Goal: Task Accomplishment & Management: Contribute content

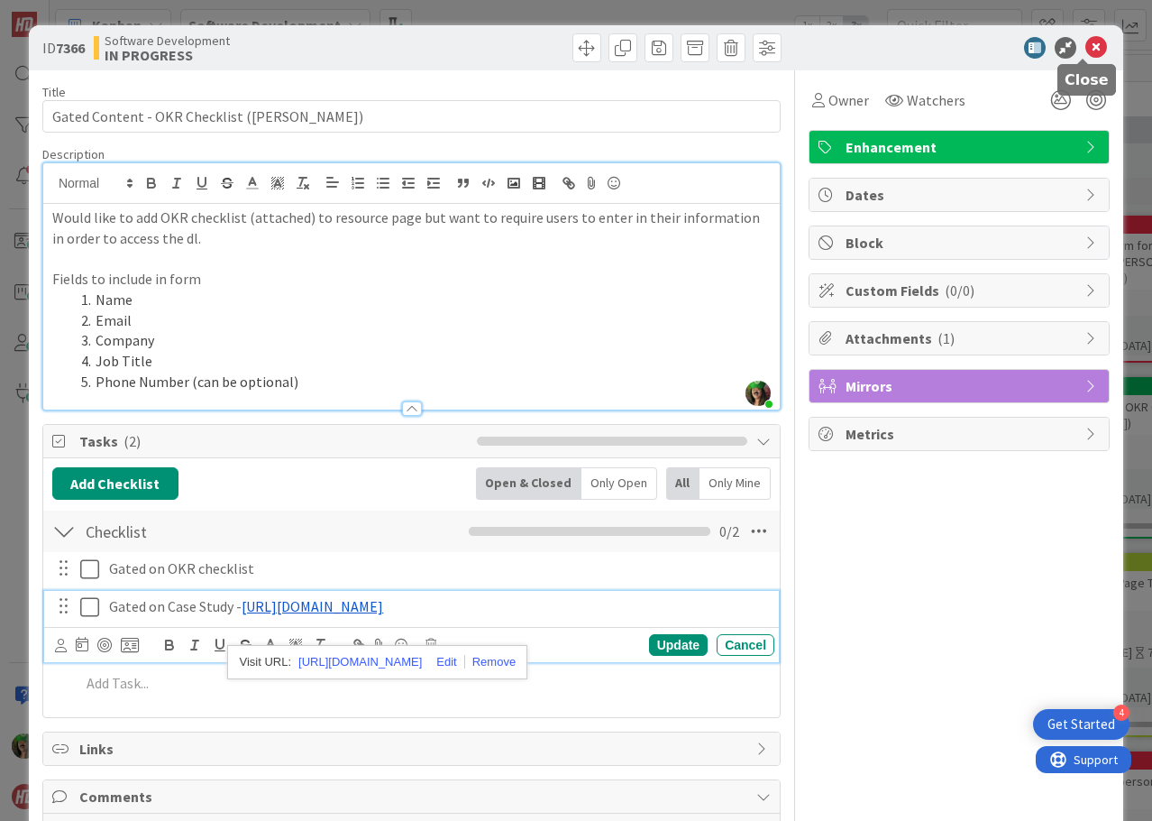
click at [1086, 50] on icon at bounding box center [1097, 48] width 22 height 22
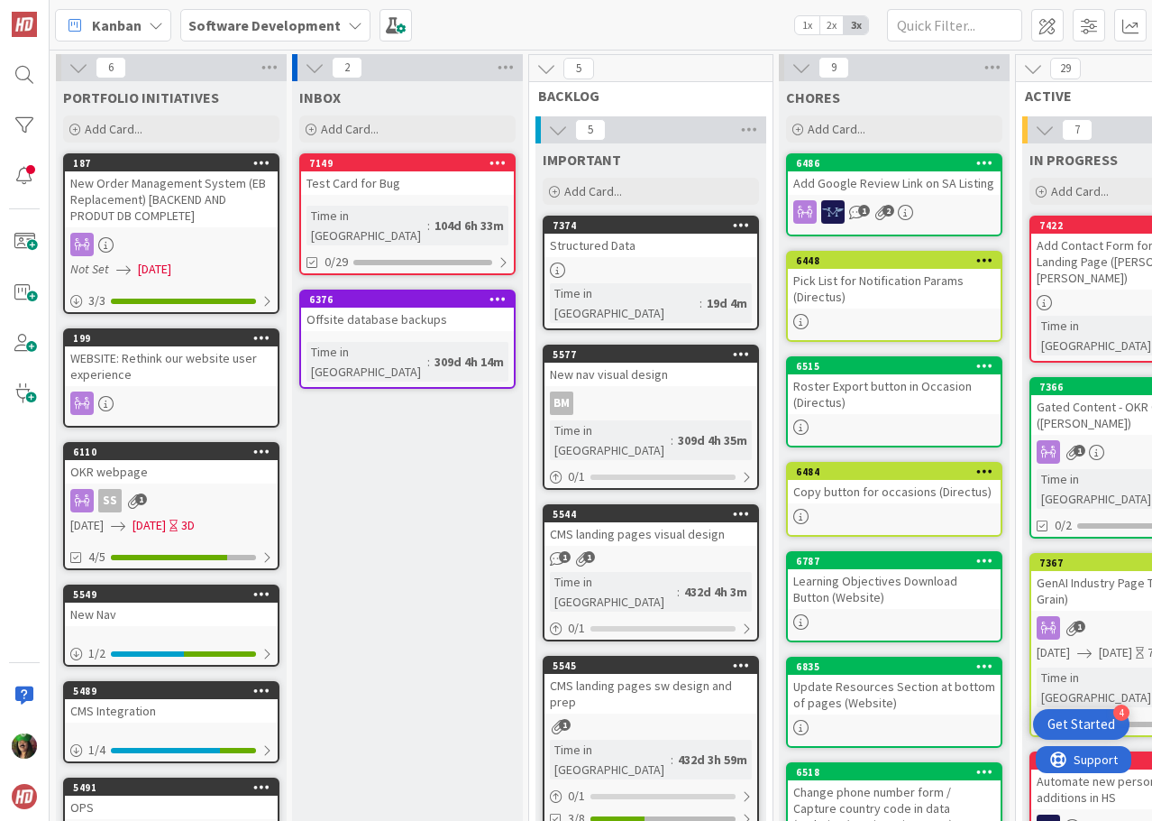
click at [226, 32] on b "Software Development" at bounding box center [264, 25] width 152 height 18
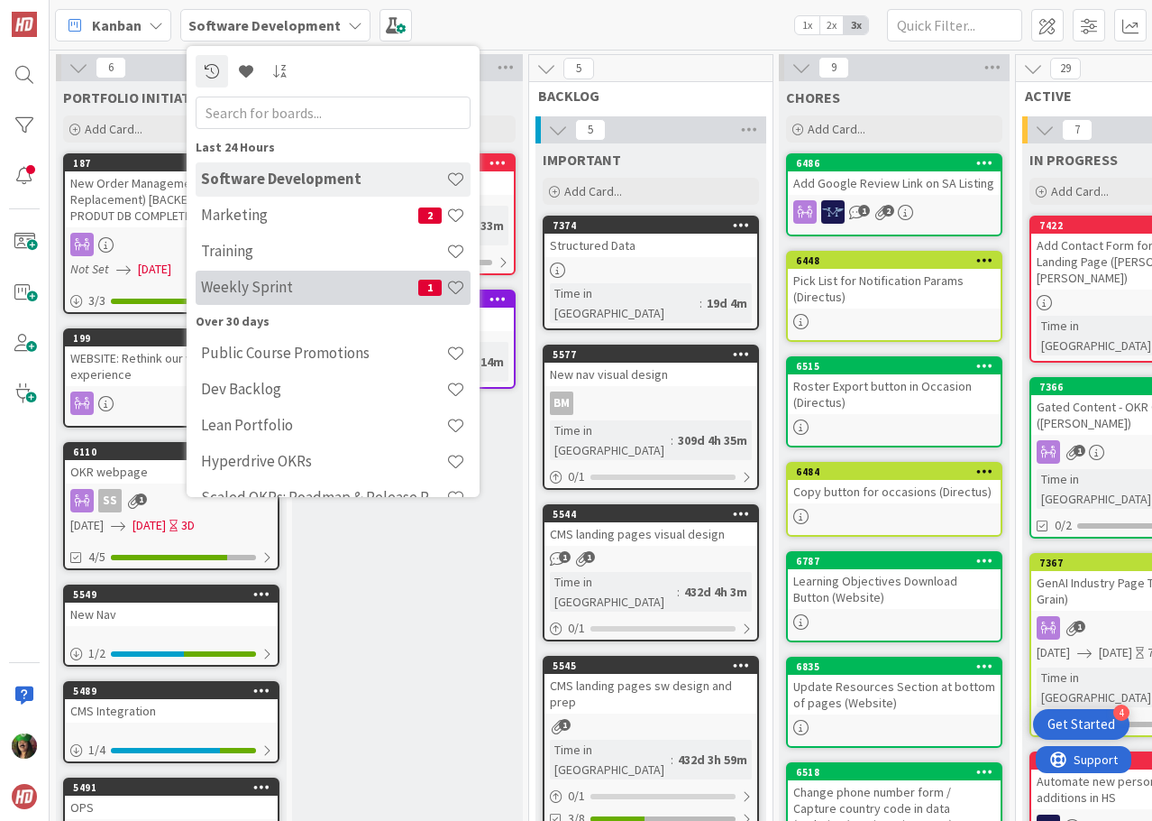
click at [268, 276] on div "Weekly Sprint 1" at bounding box center [333, 288] width 275 height 34
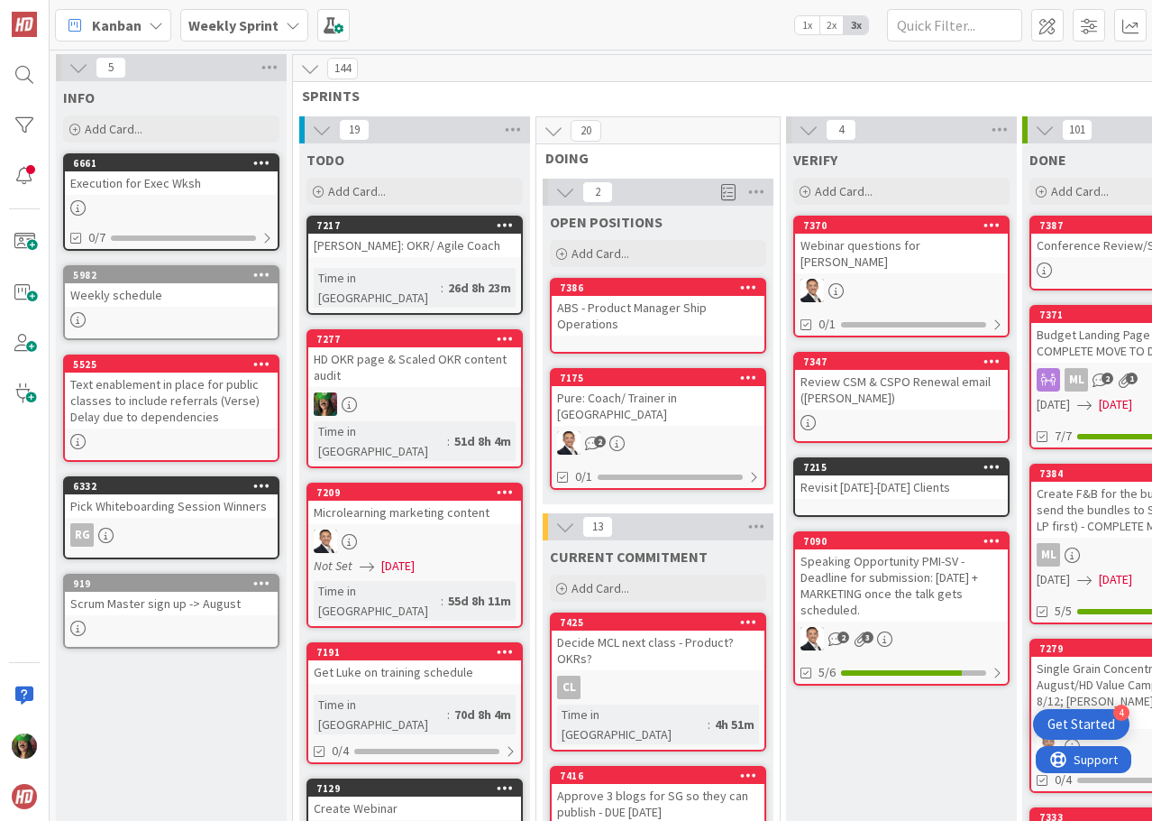
click at [244, 22] on b "Weekly Sprint" at bounding box center [233, 25] width 90 height 18
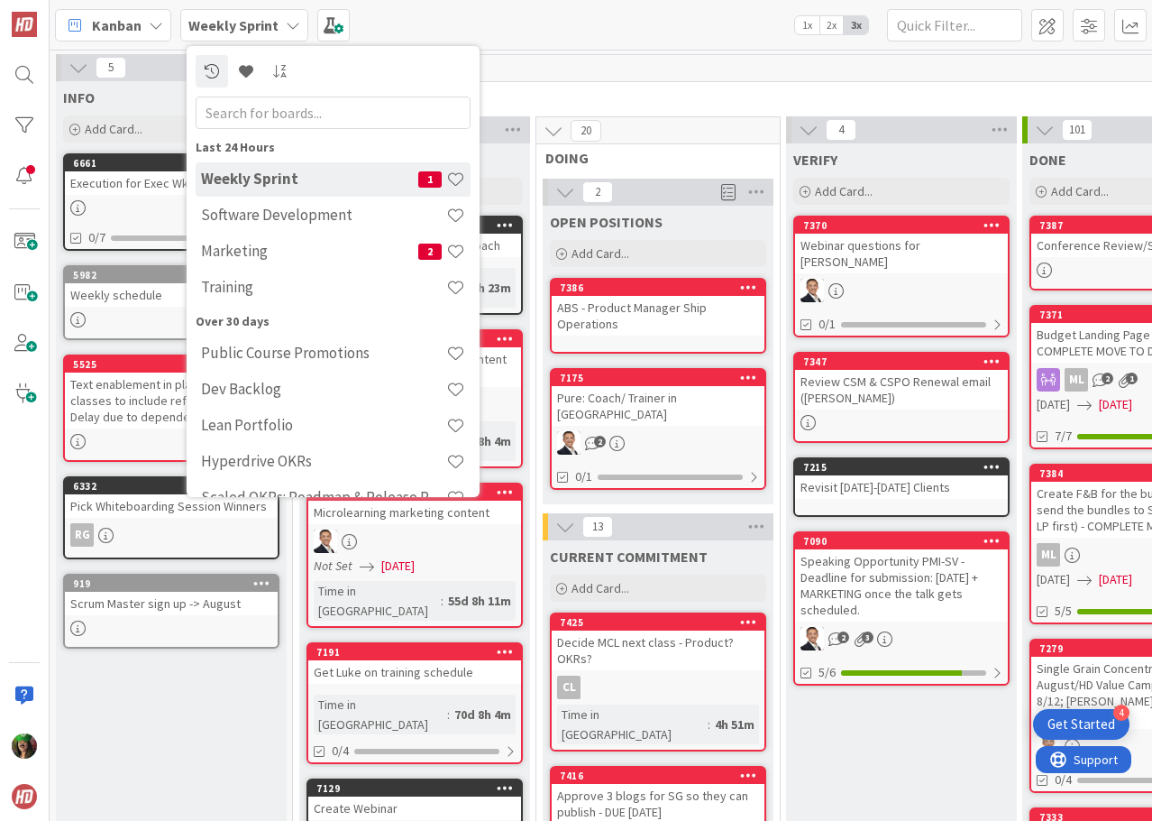
click at [243, 280] on h4 "Training" at bounding box center [323, 287] width 245 height 18
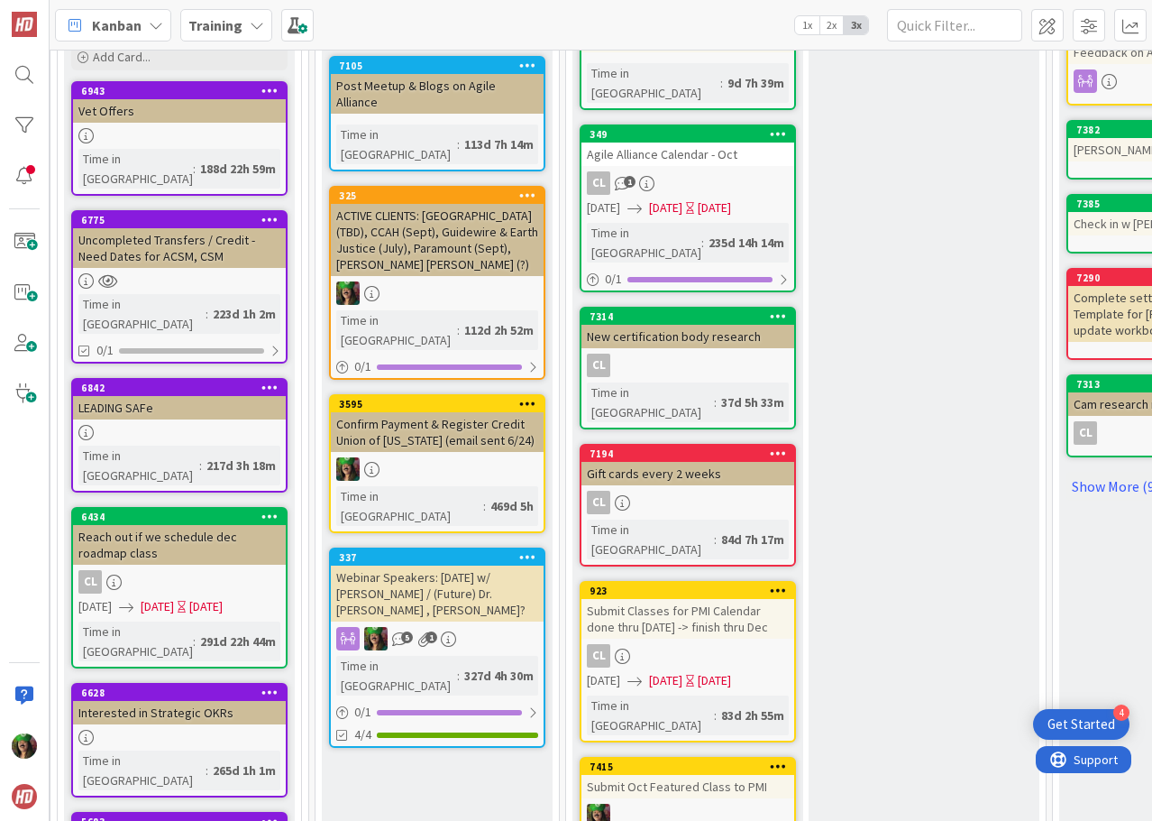
scroll to position [631, 744]
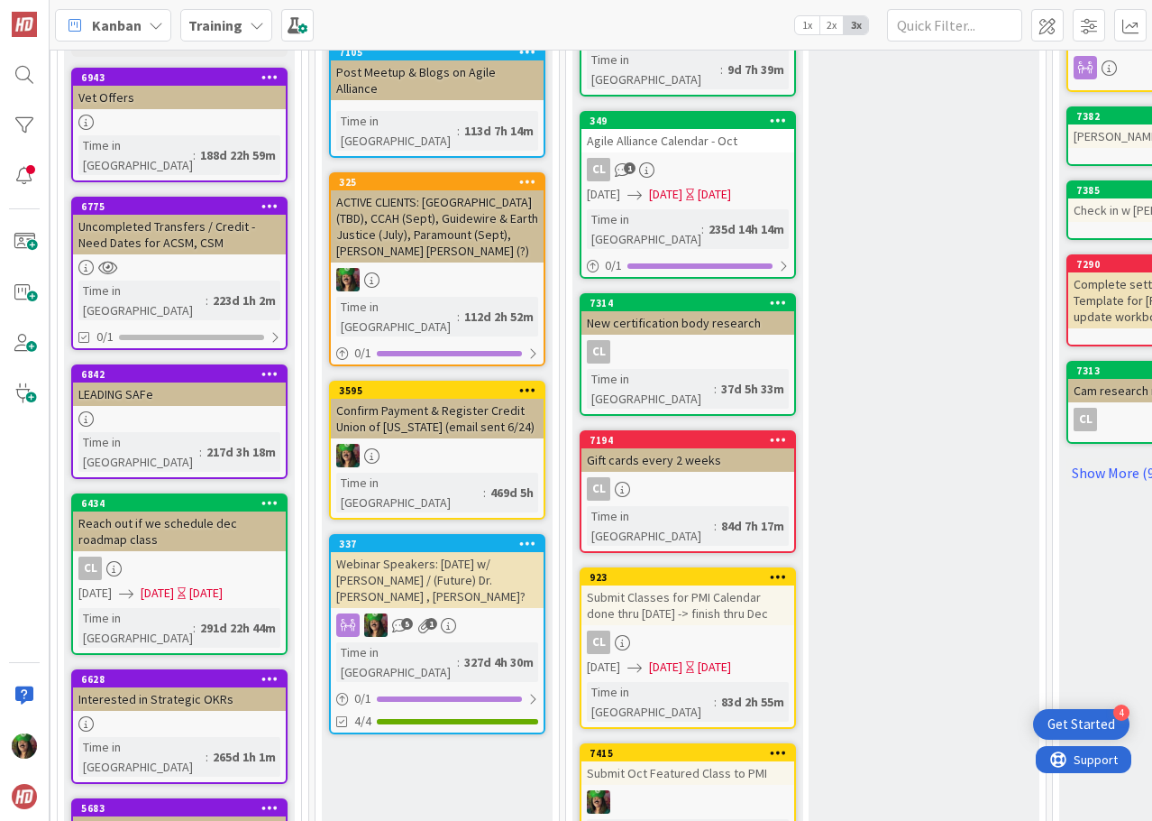
click at [714, 630] on div "CL" at bounding box center [688, 641] width 213 height 23
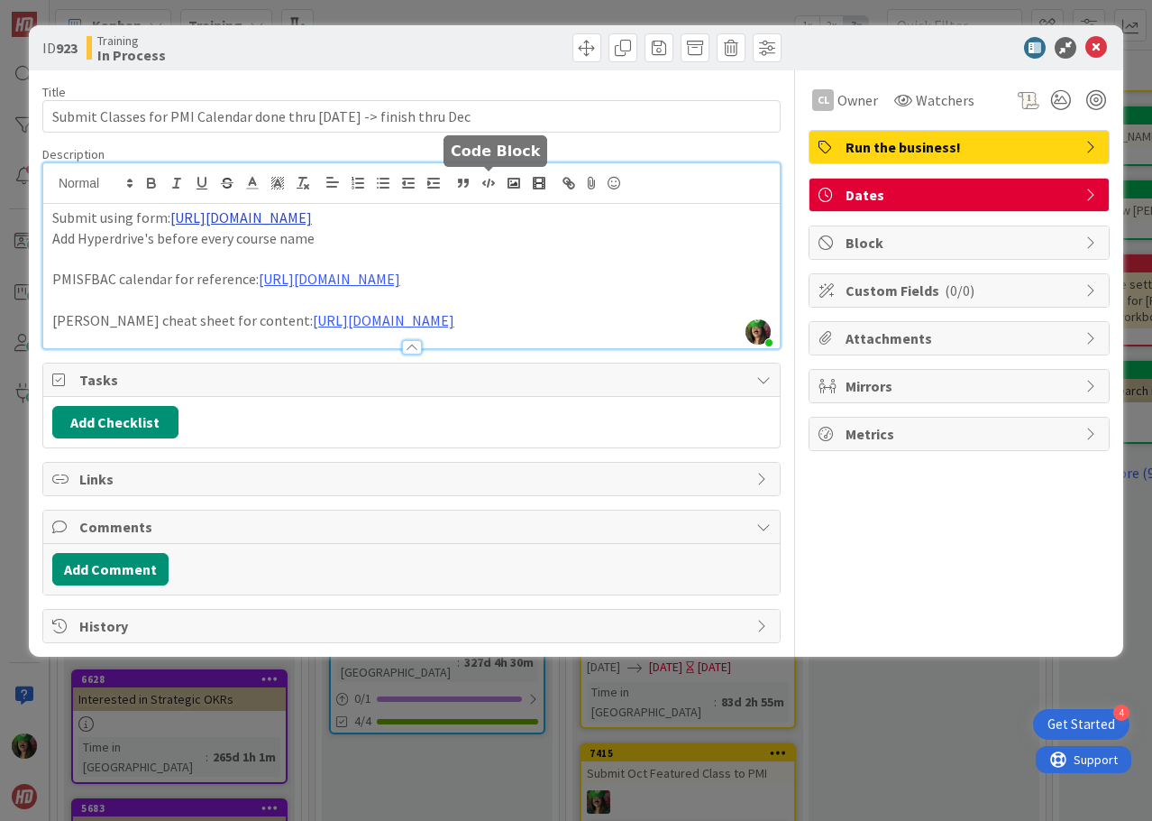
click at [495, 188] on div "[PERSON_NAME] just joined Submit using form: [URL][DOMAIN_NAME] Add Hyperdrive'…" at bounding box center [411, 255] width 737 height 185
click at [312, 220] on link "[URL][DOMAIN_NAME]" at bounding box center [241, 217] width 142 height 18
click at [242, 212] on link "[URL][DOMAIN_NAME]" at bounding box center [241, 217] width 142 height 18
click at [344, 244] on link "[URL][DOMAIN_NAME]" at bounding box center [358, 252] width 124 height 23
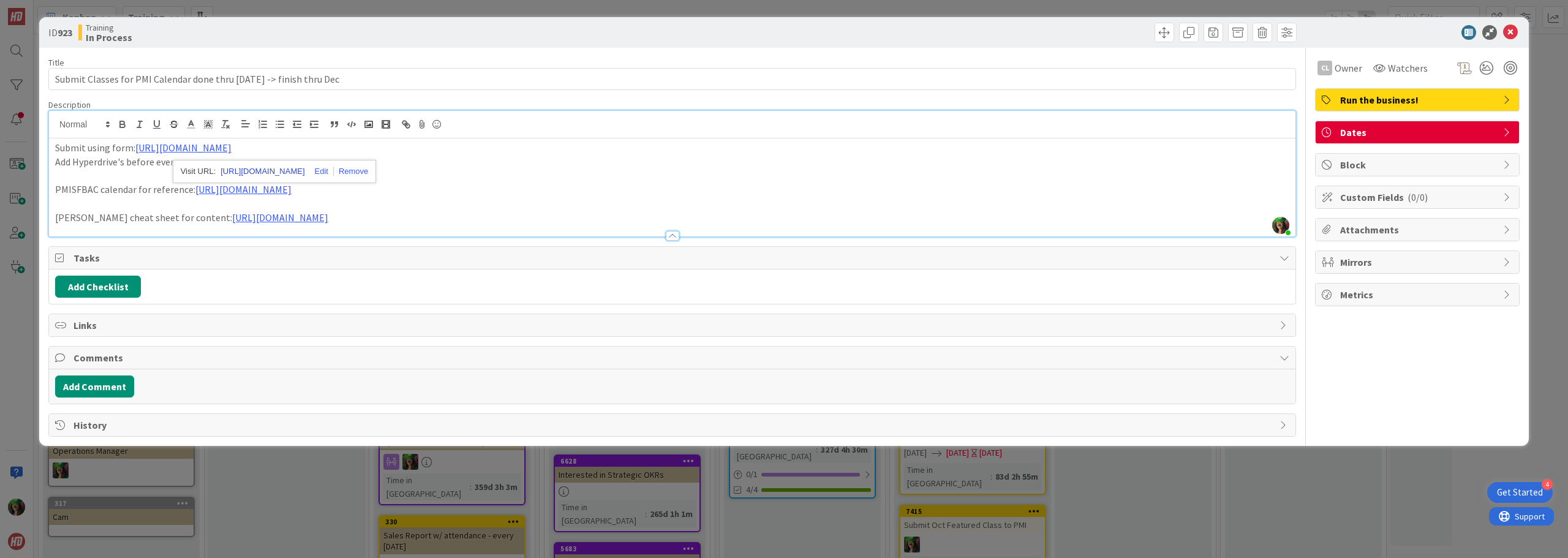
scroll to position [428, 0]
click at [782, 30] on icon at bounding box center [1510, 33] width 15 height 15
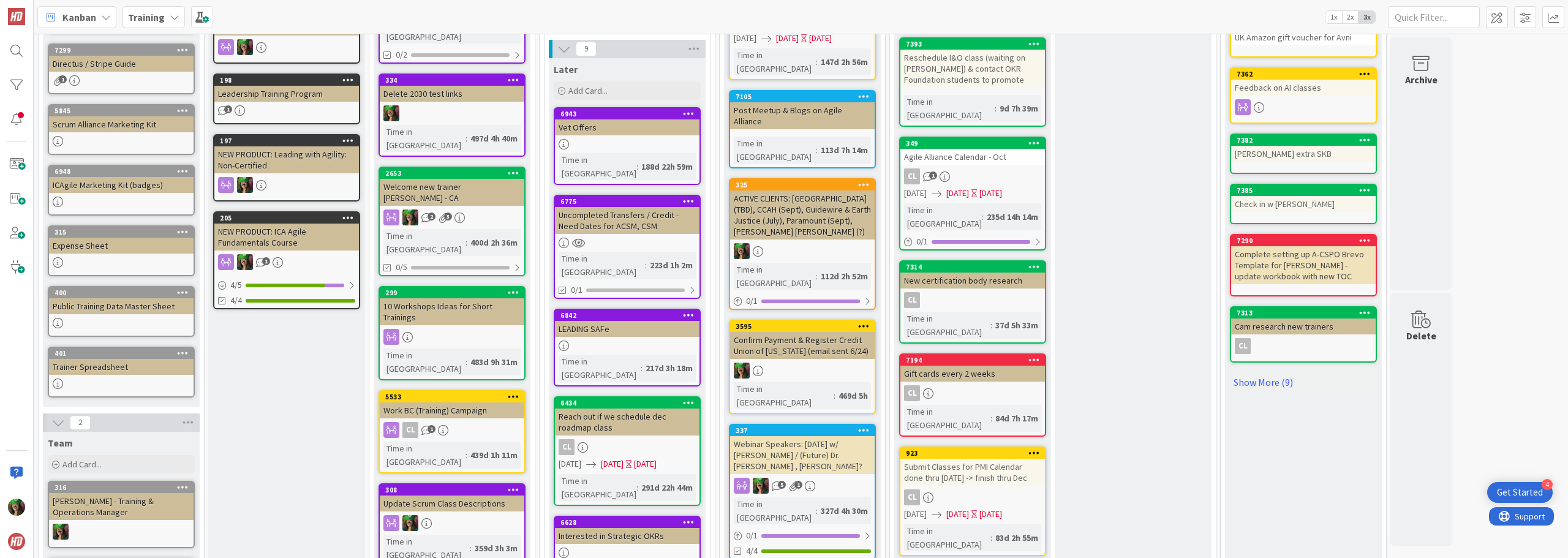
scroll to position [428, 0]
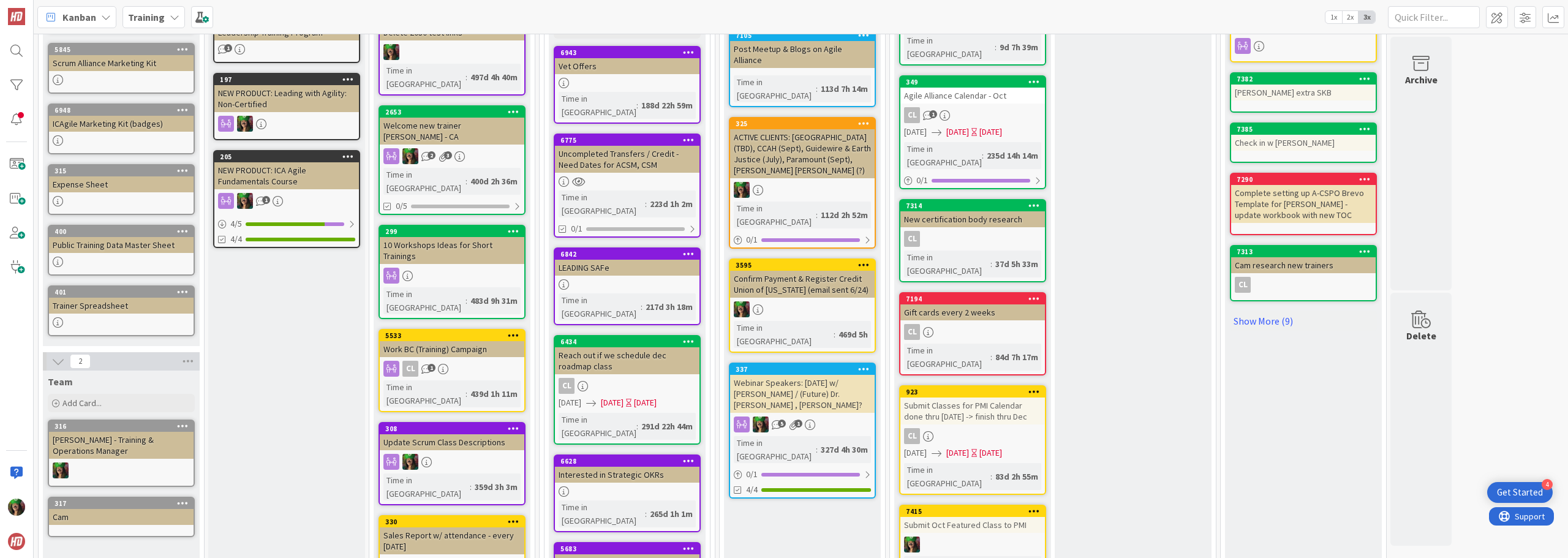
click at [782, 517] on div "Submit Oct Featured Class to PMI" at bounding box center [972, 524] width 145 height 16
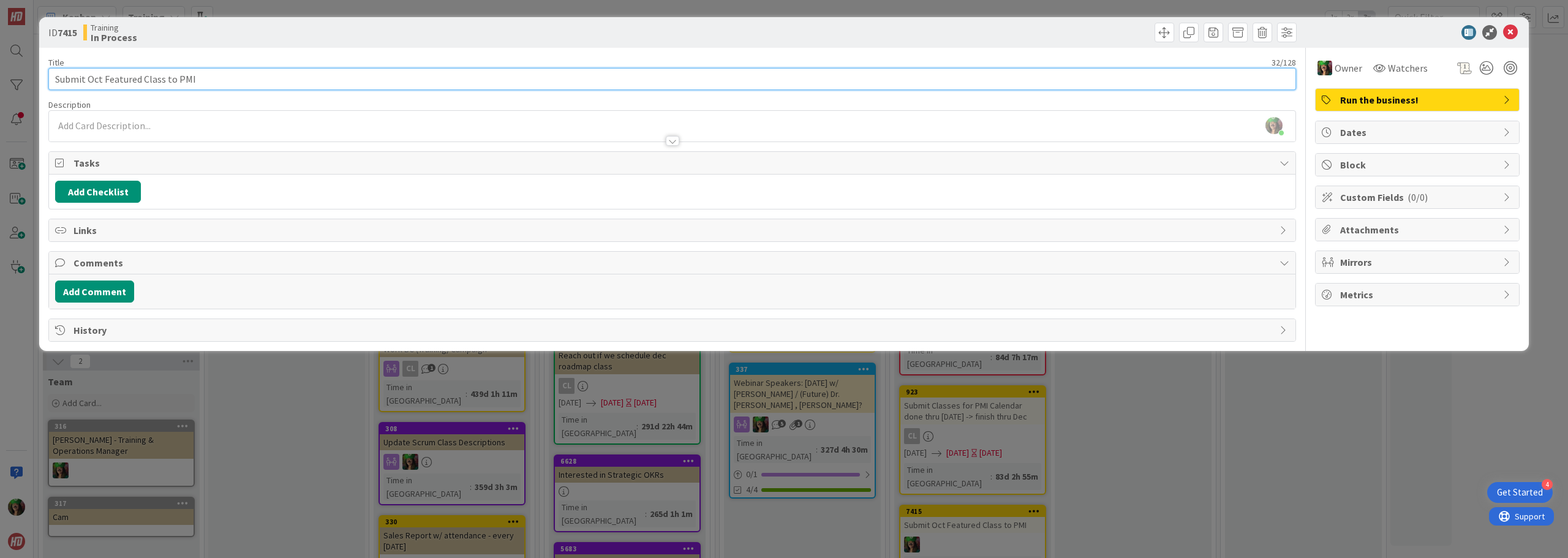
drag, startPoint x: 87, startPoint y: 79, endPoint x: 103, endPoint y: 83, distance: 16.5
click at [103, 83] on input "Submit Oct Featured Class to PMI" at bounding box center [672, 79] width 1247 height 22
type input "Submit Nov Featured Class to PMI"
click at [782, 130] on span "Dates" at bounding box center [1418, 132] width 157 height 15
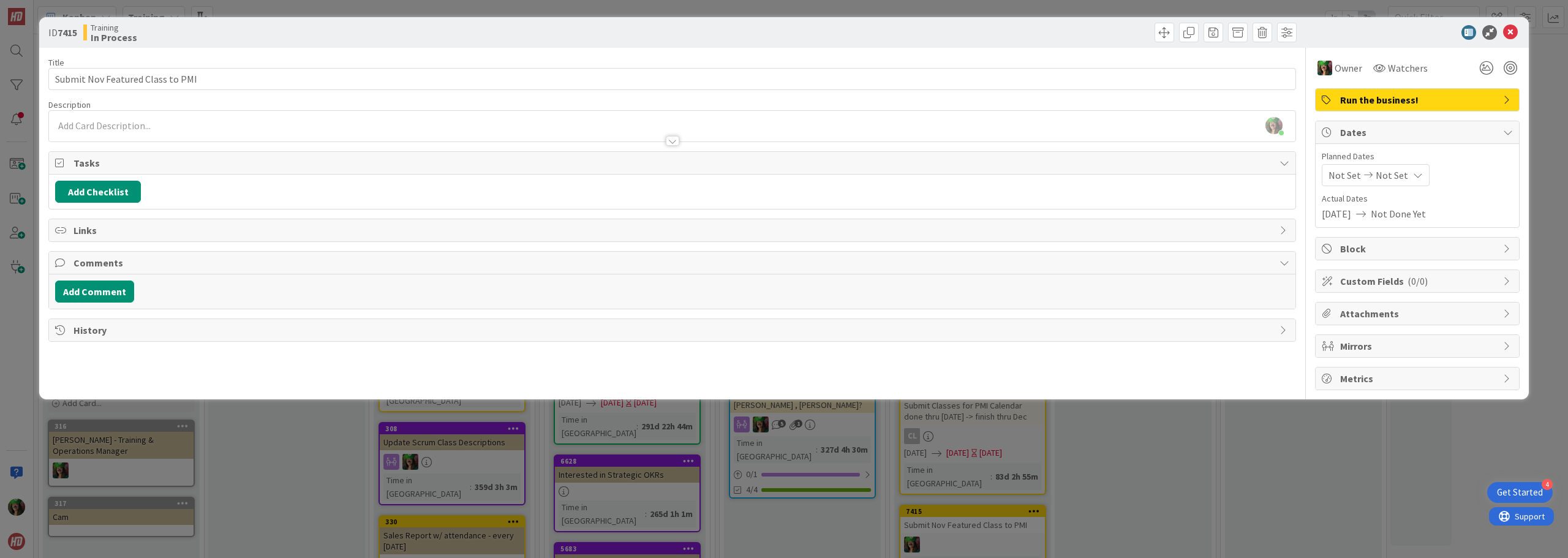
click at [782, 174] on span "Not Set" at bounding box center [1345, 175] width 33 height 15
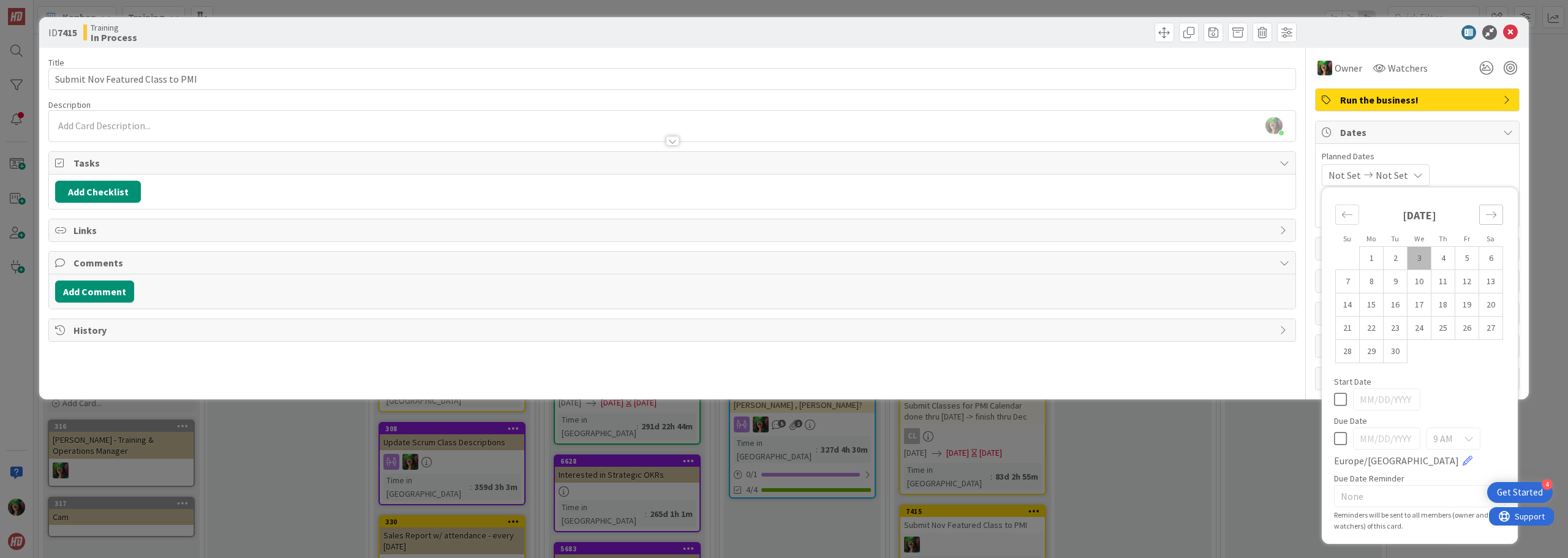
click at [782, 214] on icon "Move forward to switch to the next month." at bounding box center [1491, 215] width 12 height 12
click at [782, 260] on td "1" at bounding box center [1419, 258] width 24 height 23
type input "[DATE]"
click at [782, 260] on td "1" at bounding box center [1419, 258] width 24 height 23
type input "[DATE]"
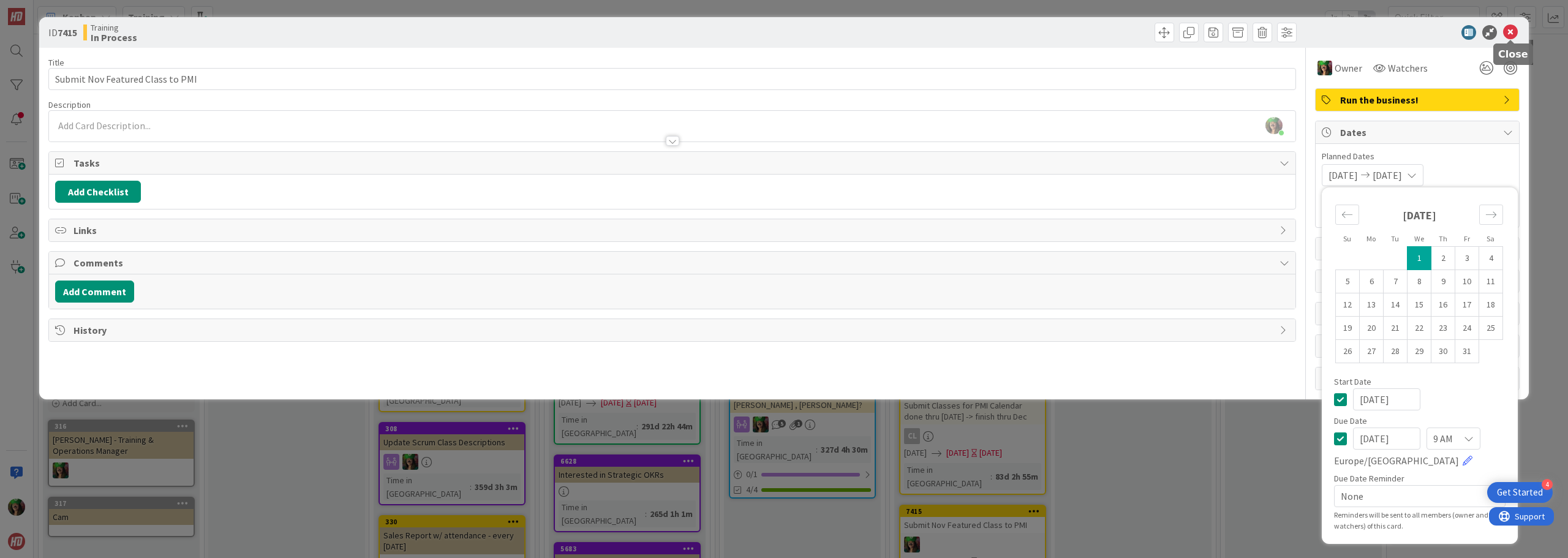
click at [782, 35] on icon at bounding box center [1510, 33] width 15 height 15
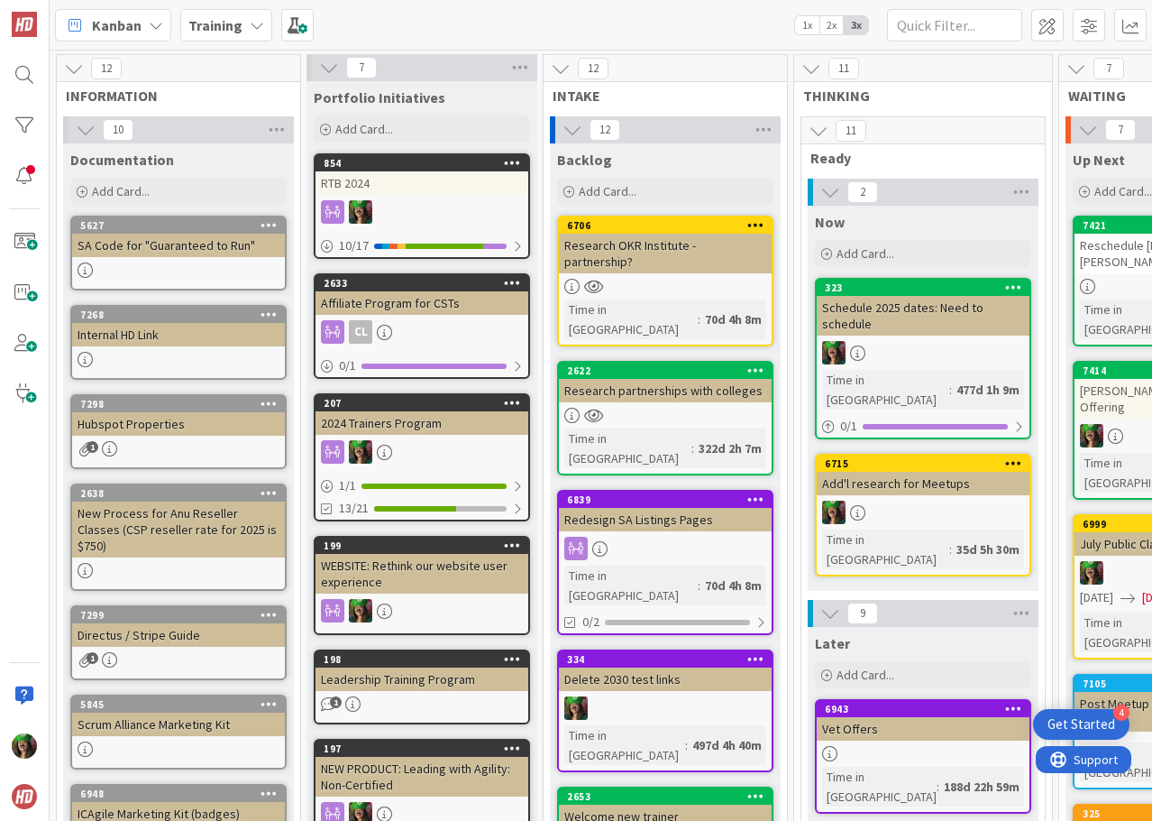
click at [196, 258] on link "5627 SA Code for "Guaranteed to Run"" at bounding box center [178, 253] width 216 height 75
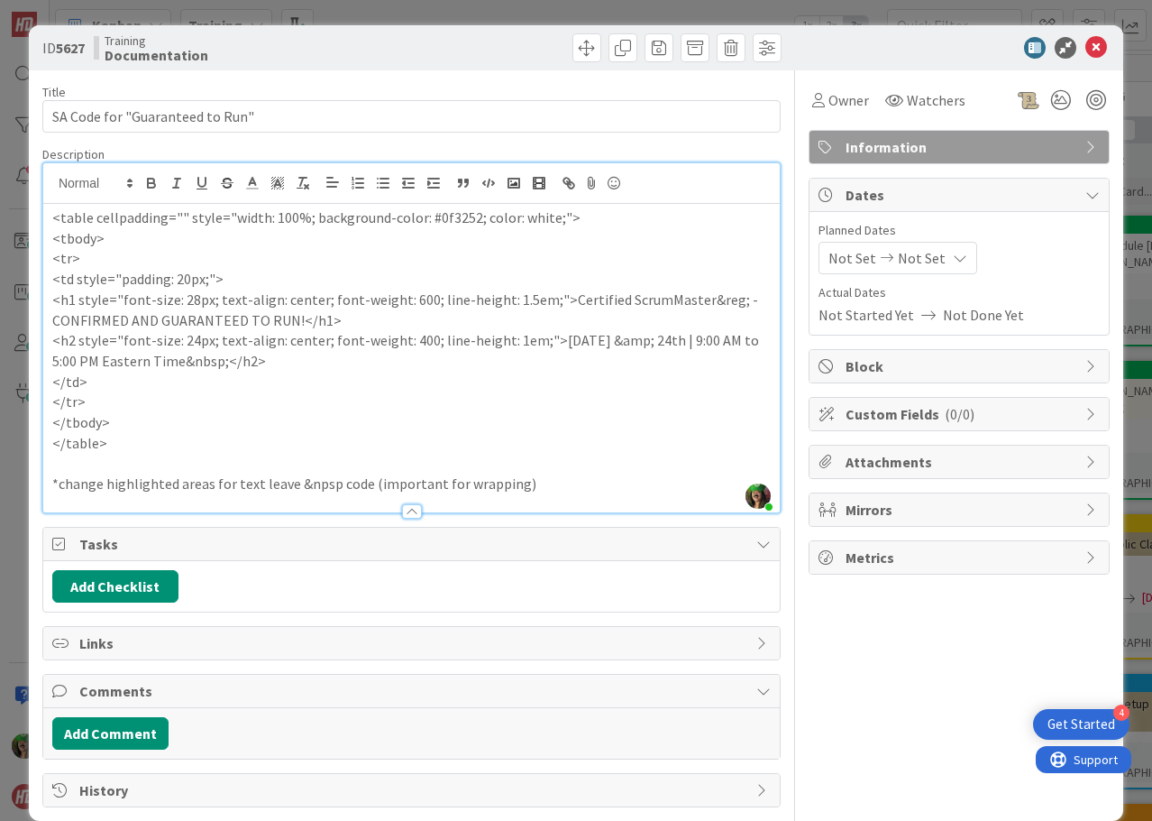
click at [168, 203] on div "[PERSON_NAME] just joined <table cellpadding="" style="width: 100%; background-…" at bounding box center [411, 337] width 737 height 349
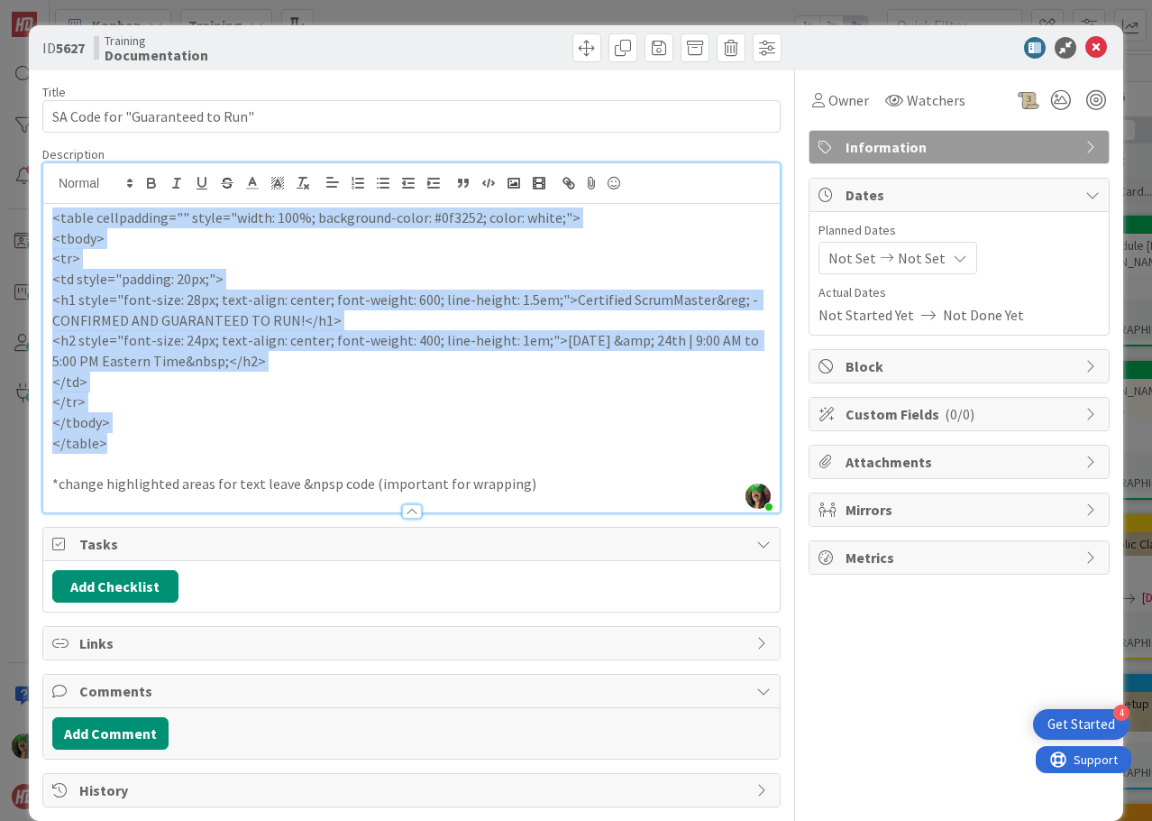
drag, startPoint x: 53, startPoint y: 220, endPoint x: 199, endPoint y: 439, distance: 263.4
click at [199, 439] on div "<table cellpadding="" style="width: 100%; background-color: #0f3252; color: whi…" at bounding box center [411, 358] width 737 height 308
copy div "<table cellpadding="" style="width: 100%; background-color: #0f3252; color: whi…"
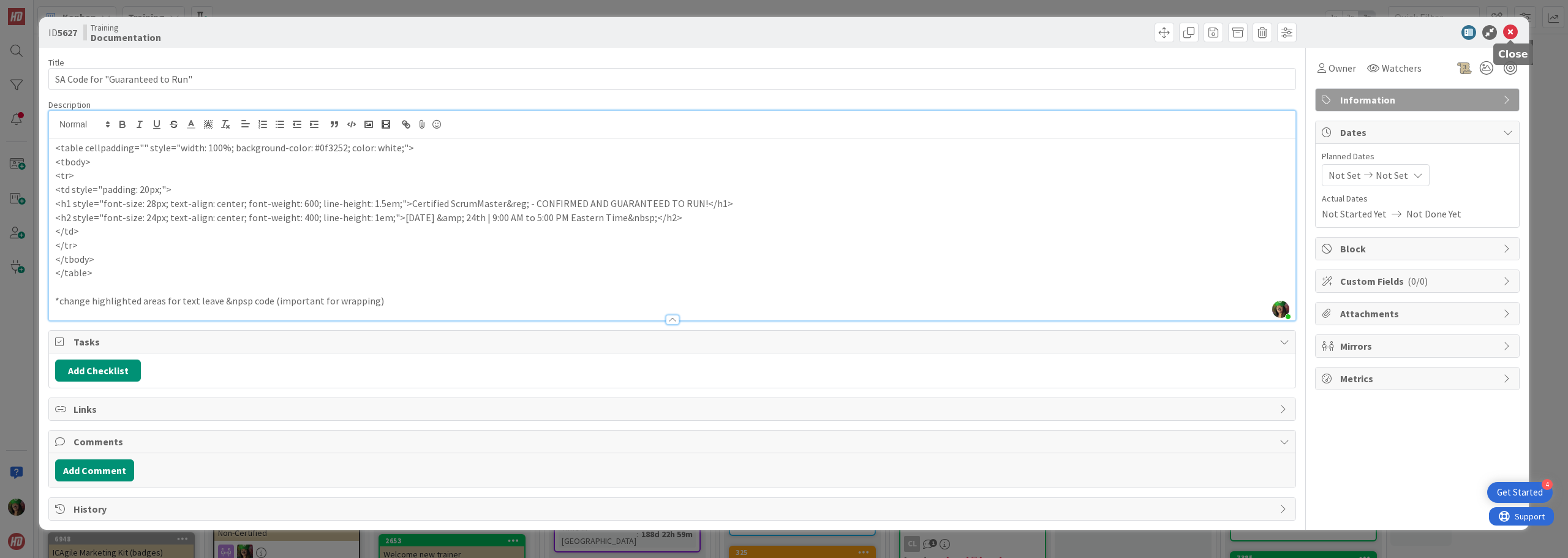
click at [782, 36] on icon at bounding box center [1510, 33] width 15 height 15
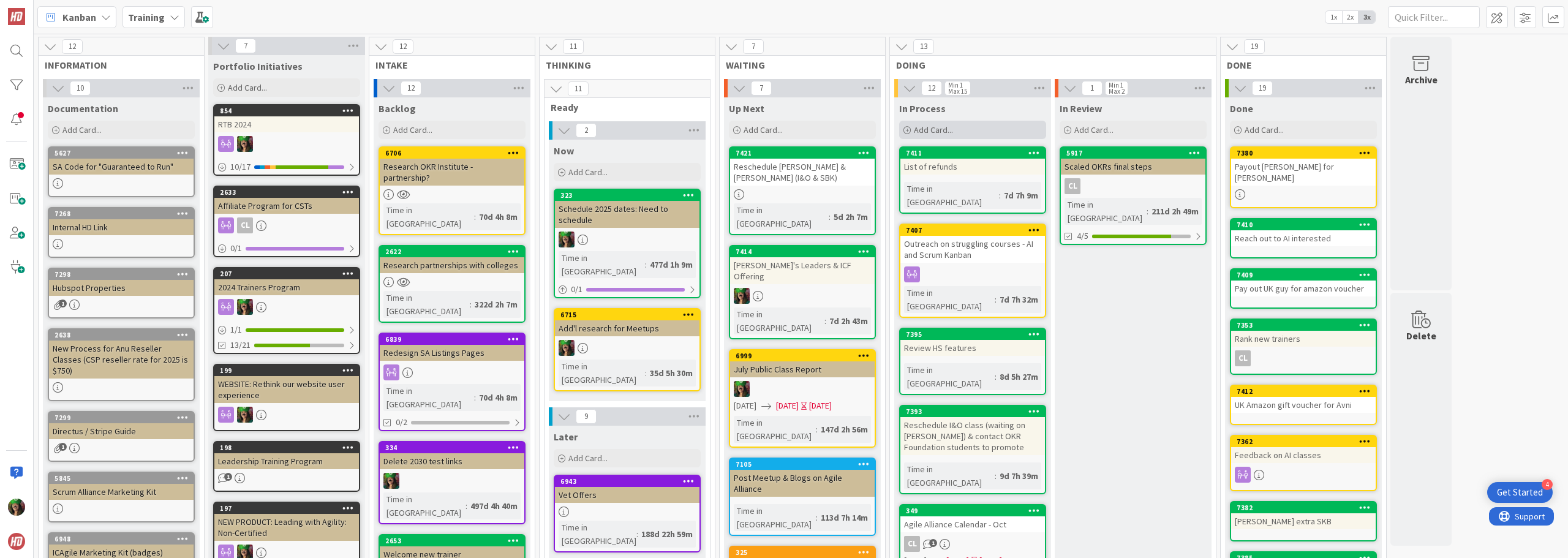
click at [782, 125] on div "Add Card..." at bounding box center [972, 130] width 147 height 18
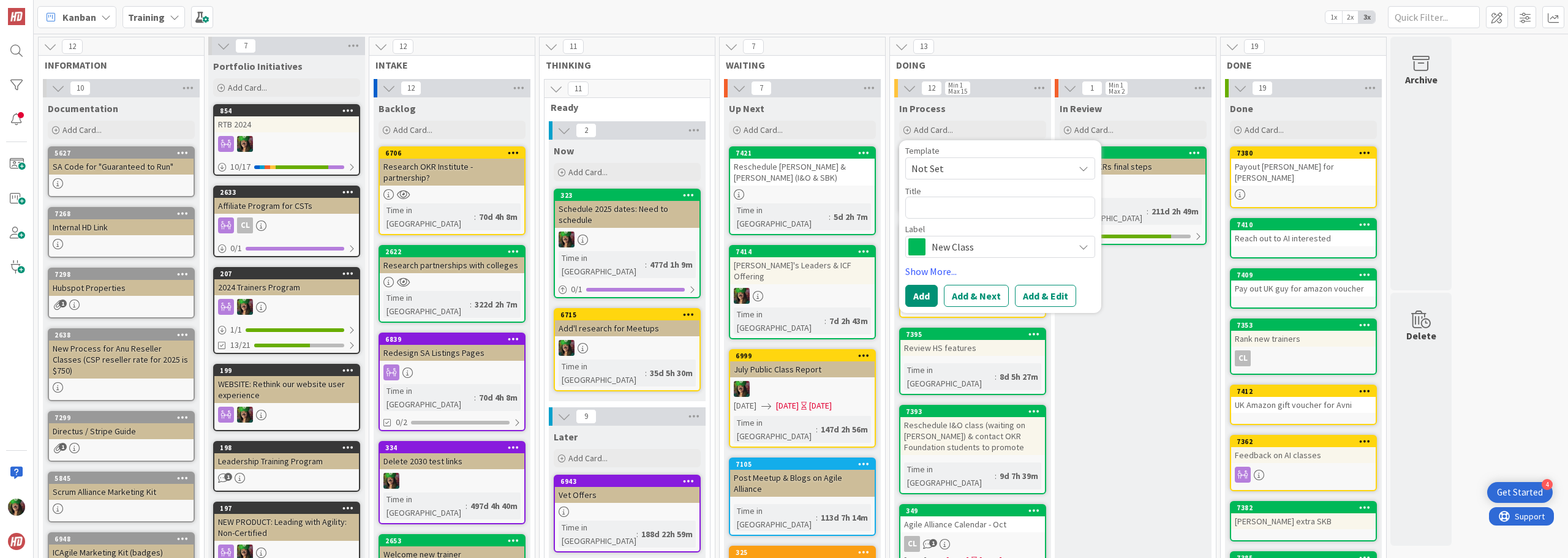
type textarea "x"
type textarea "F"
type textarea "x"
type textarea "Fi"
type textarea "x"
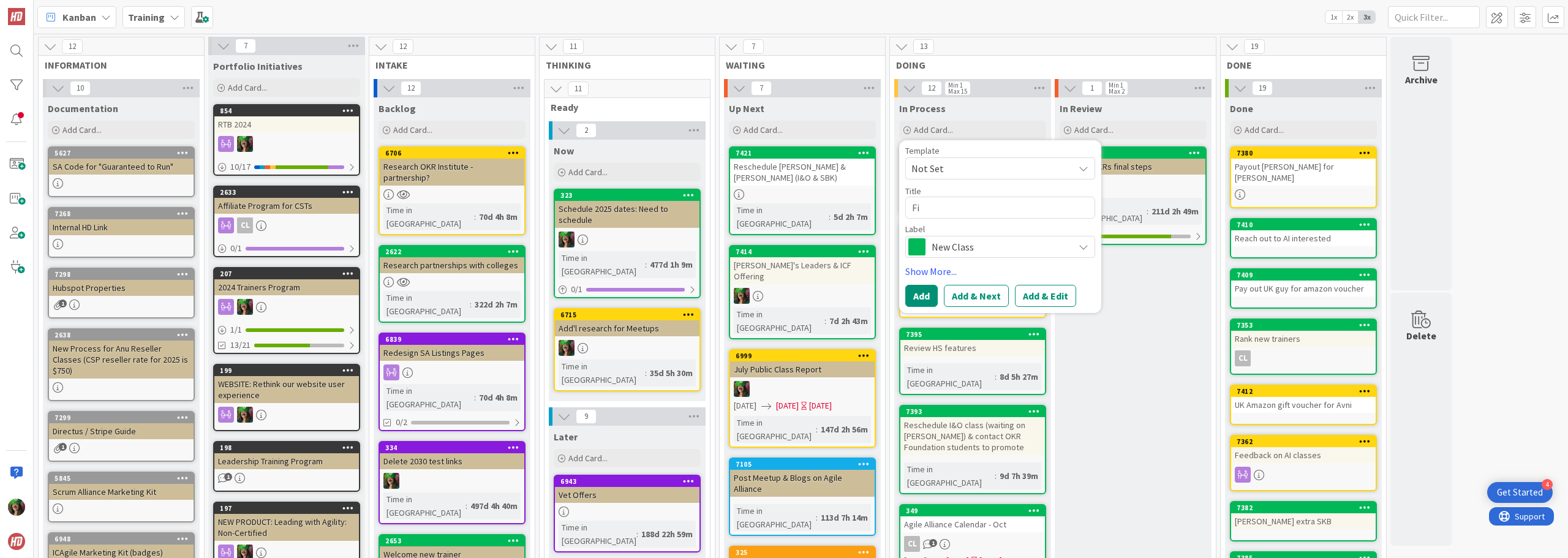
type textarea "Fin"
type textarea "x"
type textarea "Find"
type textarea "x"
type textarea "Find"
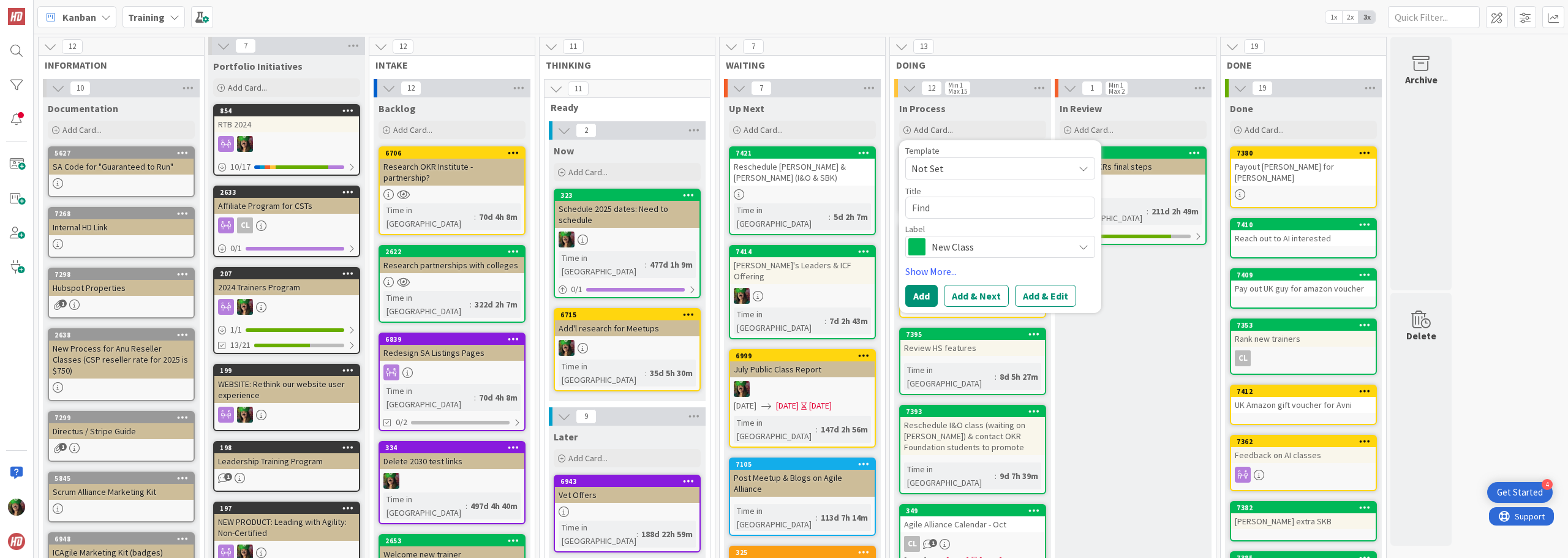
type textarea "x"
type textarea "Find a"
type textarea "x"
type textarea "Find a"
type textarea "x"
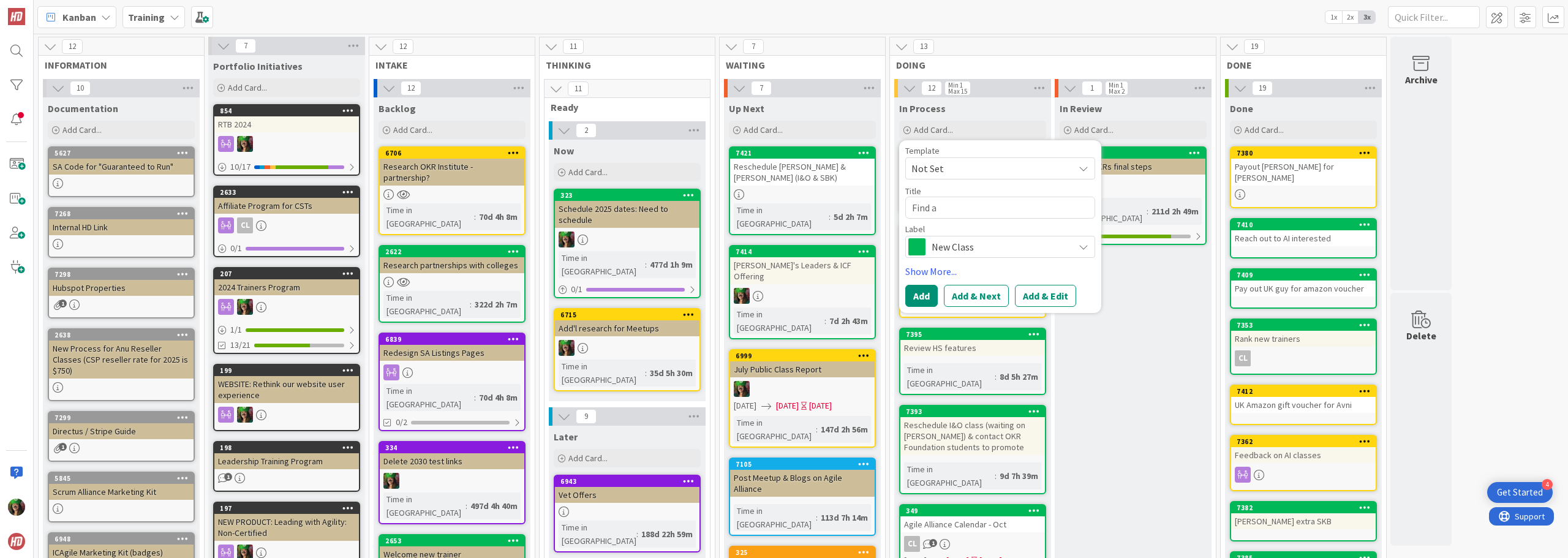
type textarea "Find a r"
type textarea "x"
type textarea "Find a re"
type textarea "x"
type textarea "Find a rep"
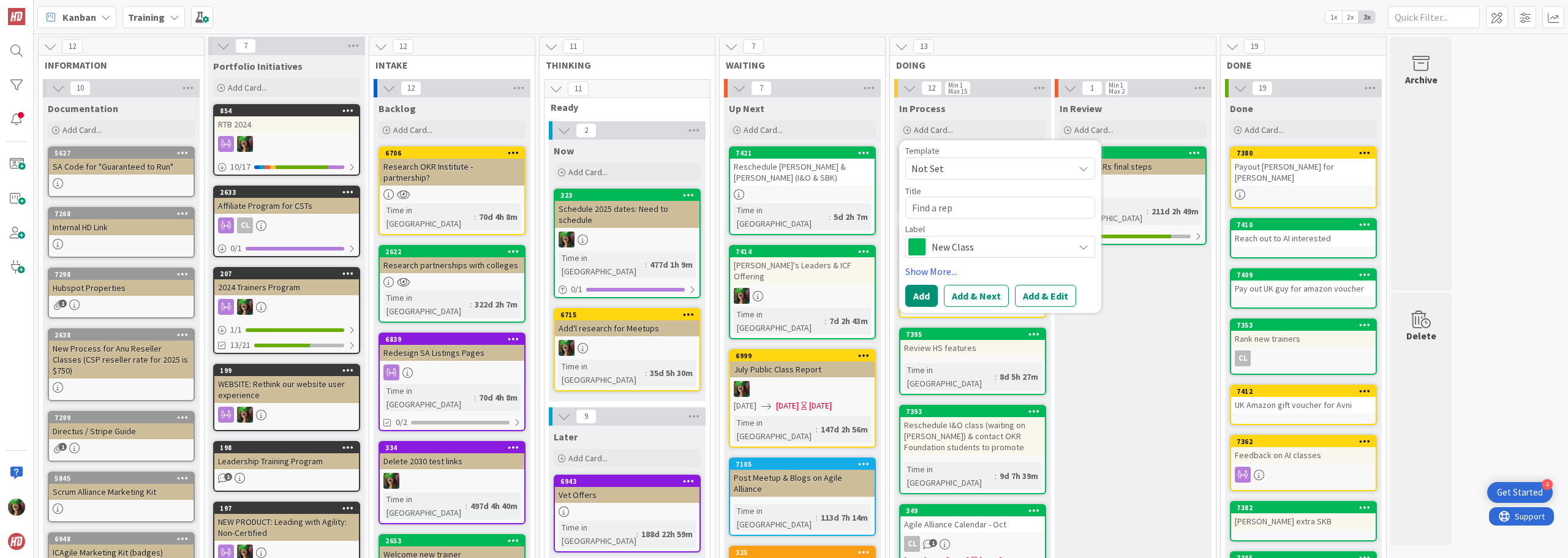
type textarea "x"
type textarea "Find a repl"
type textarea "x"
type textarea "Find a repla"
type textarea "x"
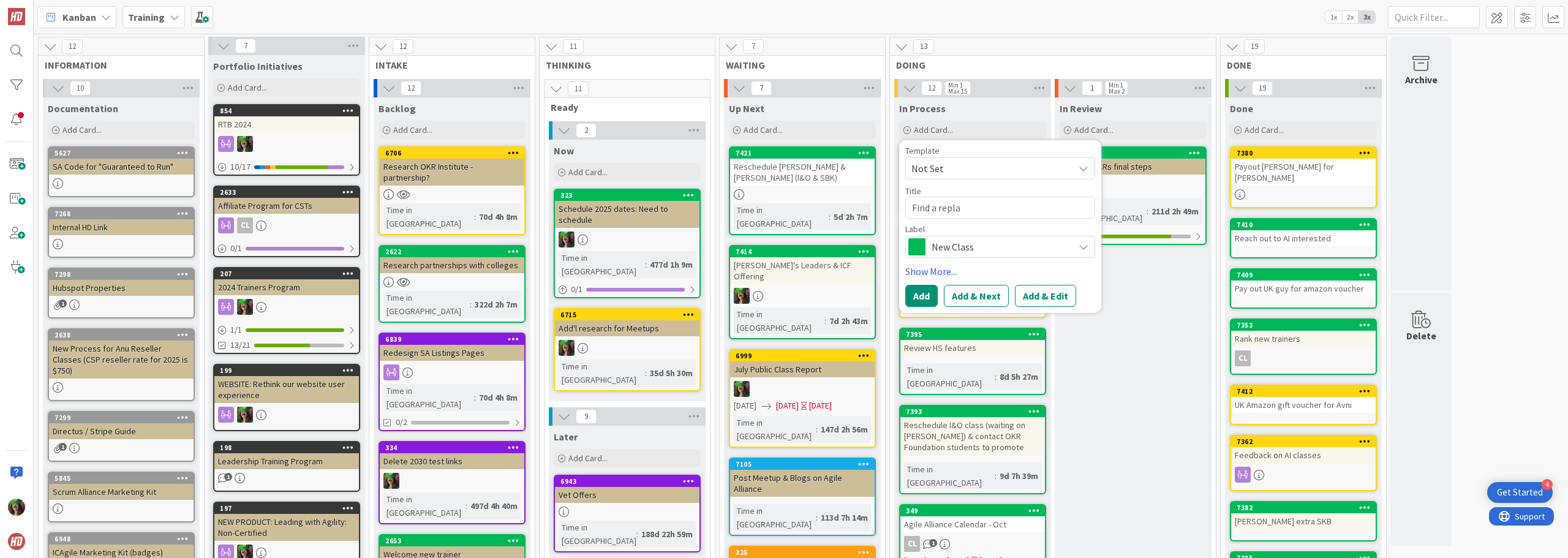
type textarea "Find a replac"
type textarea "x"
type textarea "Find a replace"
type textarea "x"
type textarea "Find a replacem"
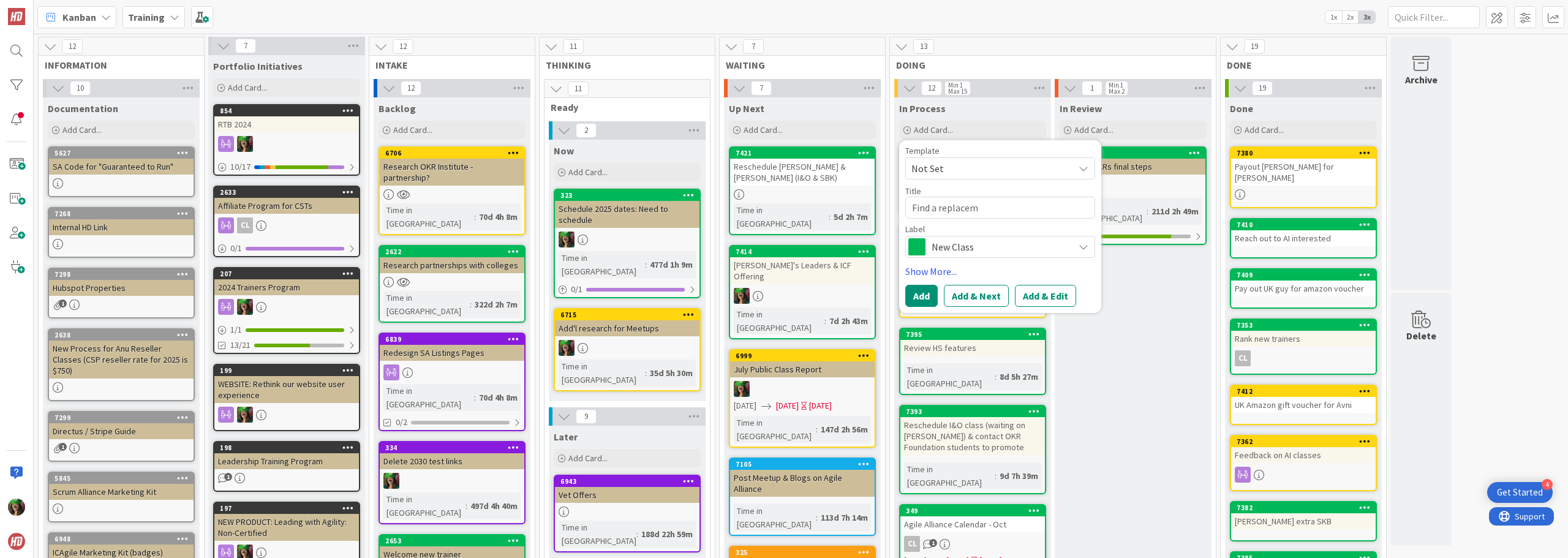
type textarea "x"
type textarea "Find a replaceme"
type textarea "x"
type textarea "Find a replacemen"
type textarea "x"
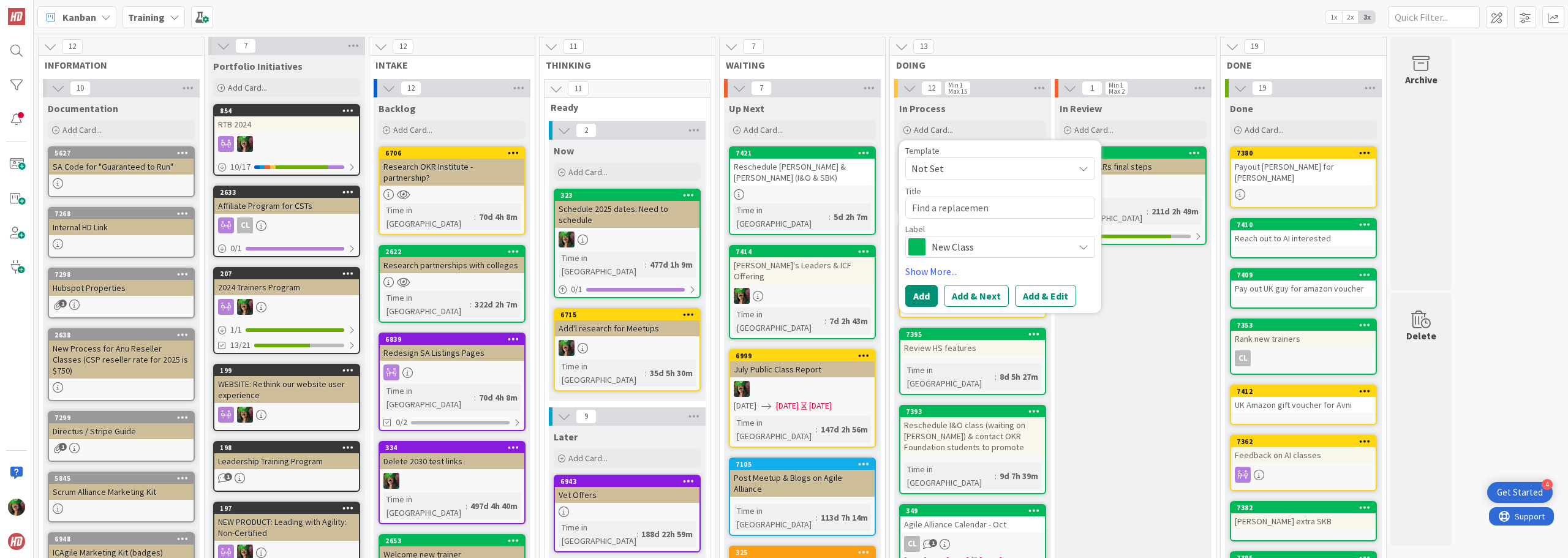
type textarea "Find a replacement"
type textarea "x"
type textarea "Find a replacement"
type textarea "x"
type textarea "Find a replacement t"
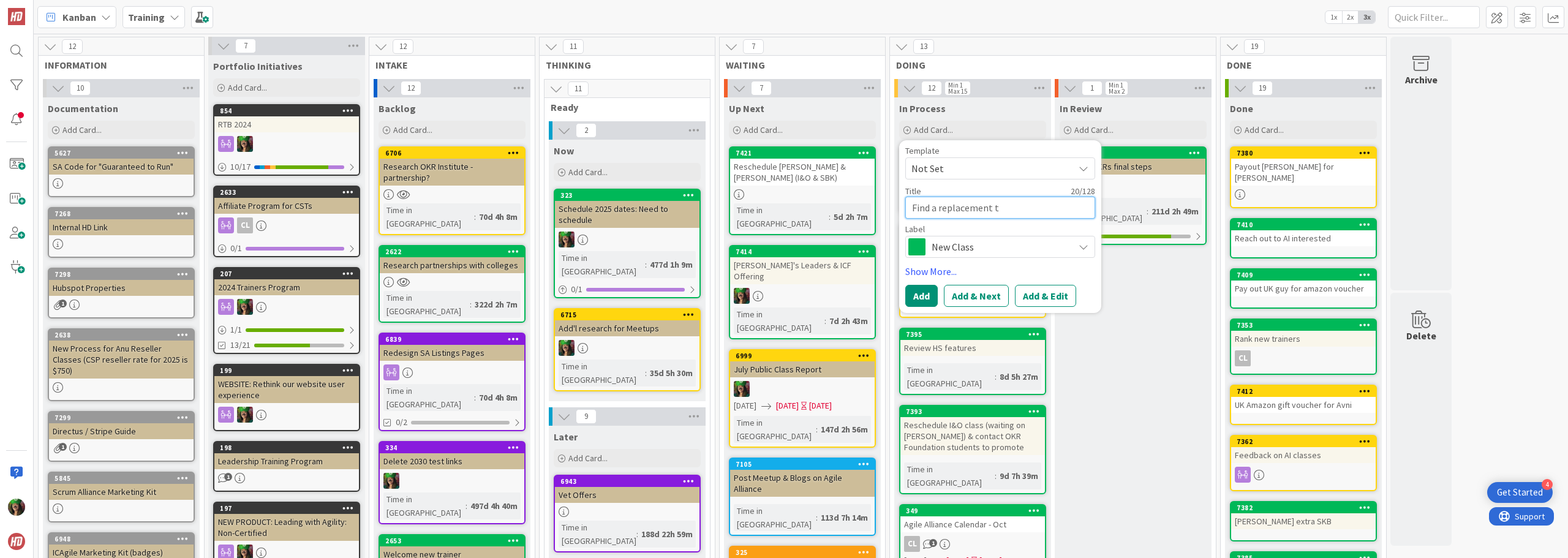
type textarea "x"
type textarea "Find a replacement tr"
type textarea "x"
type textarea "Find a replacement tra"
type textarea "x"
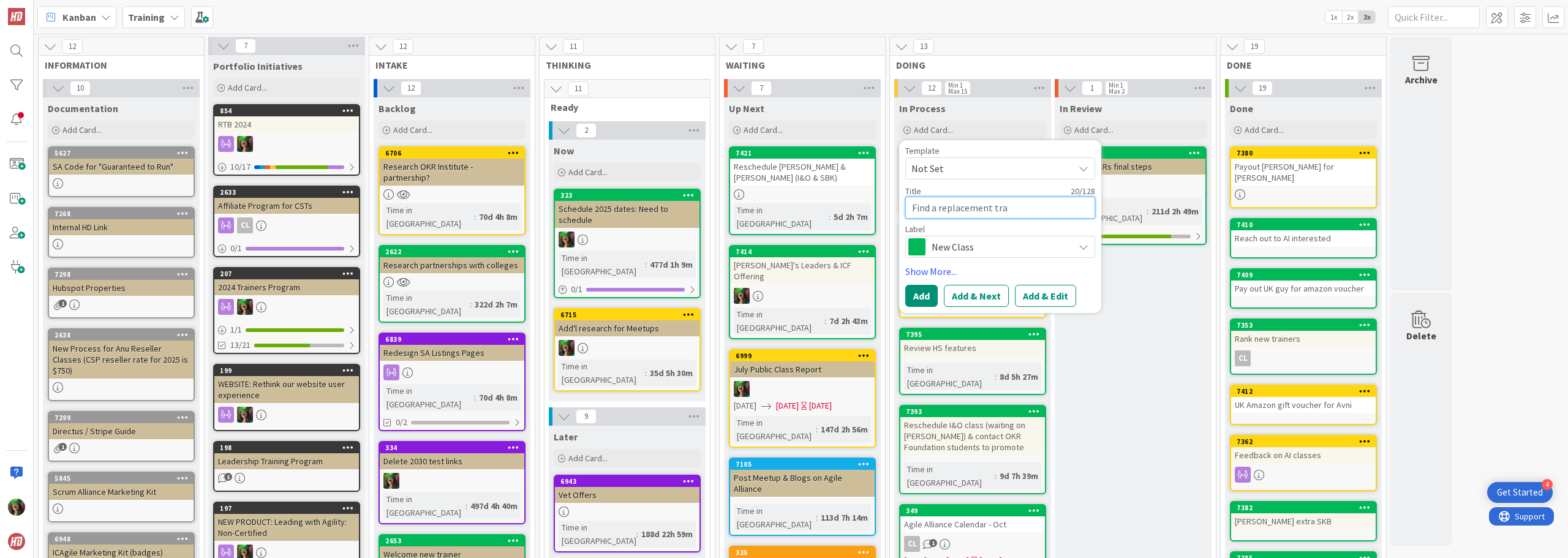
type textarea "Find a replacement trai"
type textarea "x"
type textarea "Find a replacement train"
type textarea "x"
type textarea "Find a replacement traine"
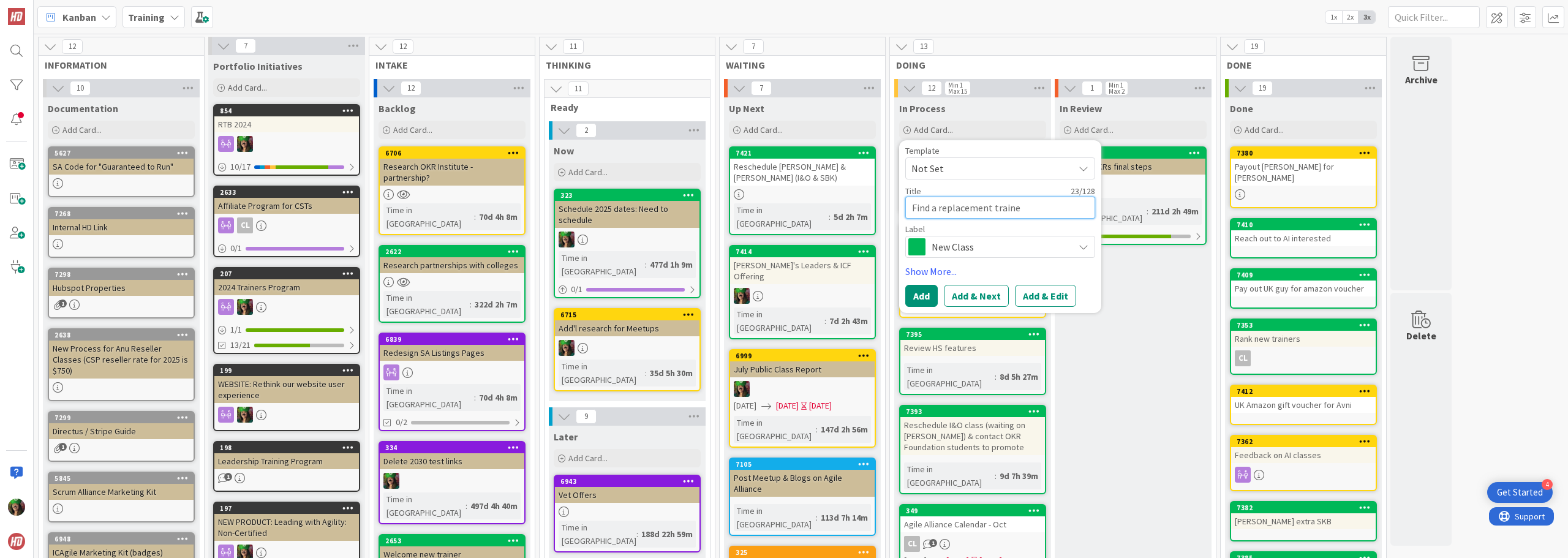
type textarea "x"
type textarea "Find a replacement trainer"
type textarea "x"
type textarea "Find a replacement trainer f"
type textarea "x"
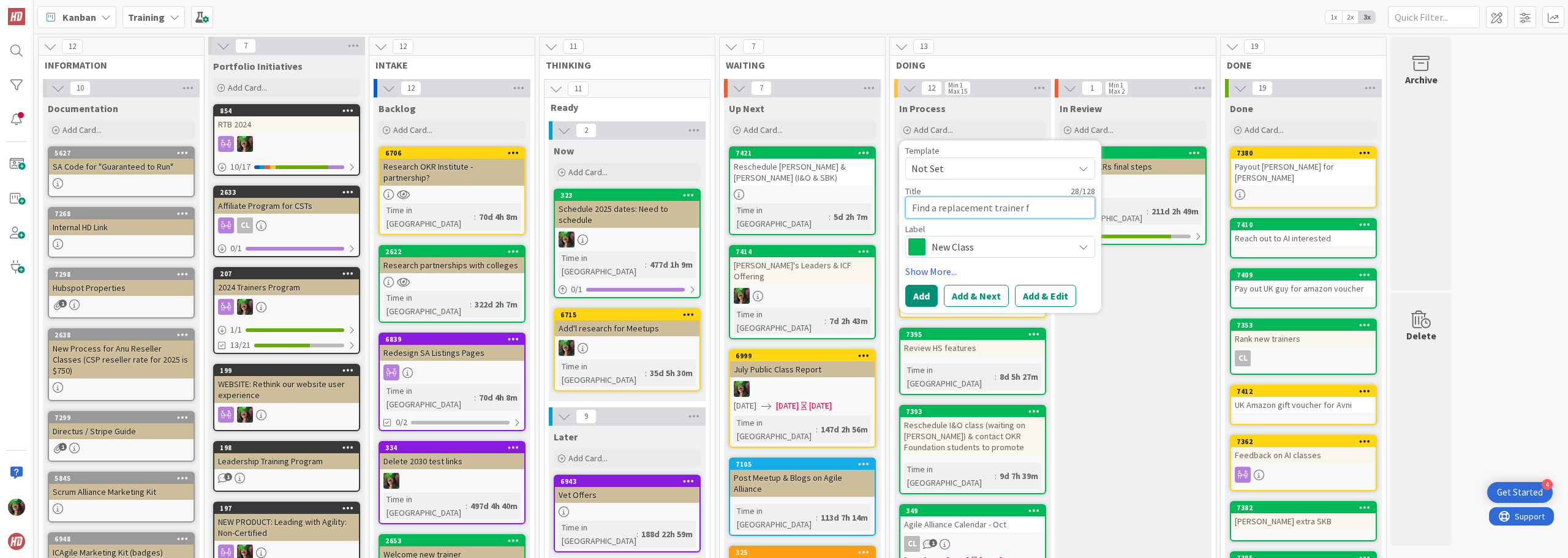
type textarea "Find a replacement trainer [PERSON_NAME]"
type textarea "x"
type textarea "Find a replacement trainer for"
type textarea "x"
type textarea "Find a replacement trainer for"
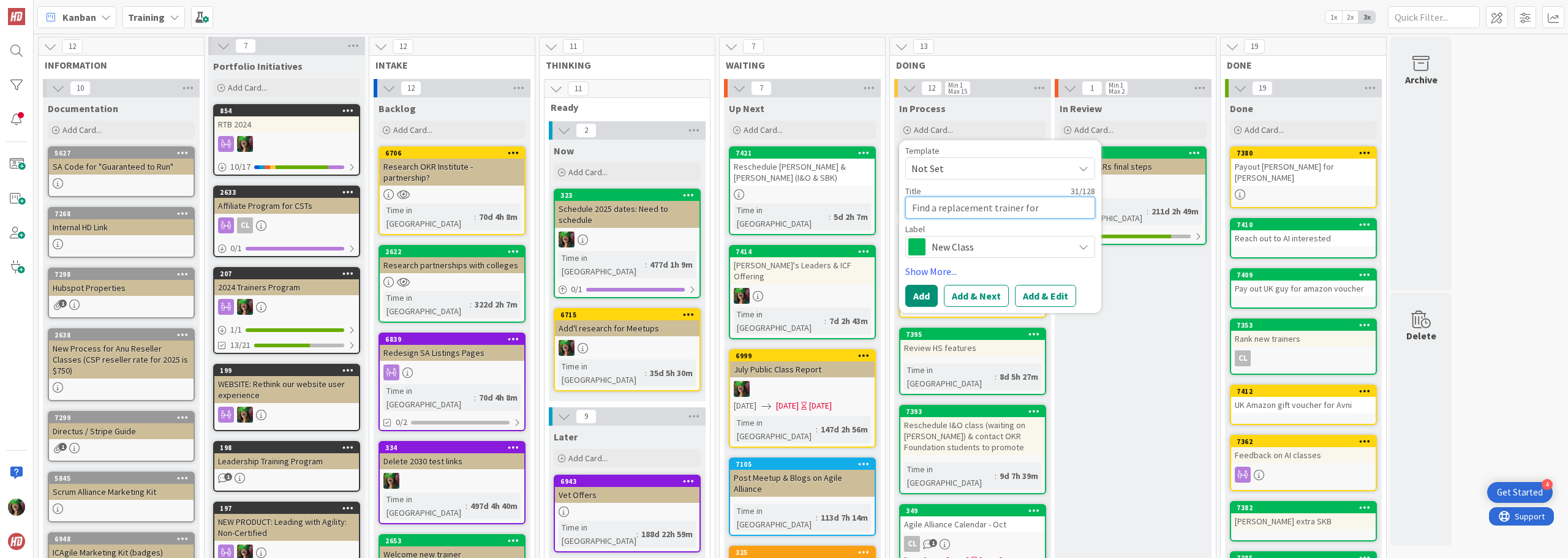
type textarea "x"
type textarea "Find a replacement trainer for 9"
type textarea "x"
type textarea "Find a replacement trainer for 9/"
type textarea "x"
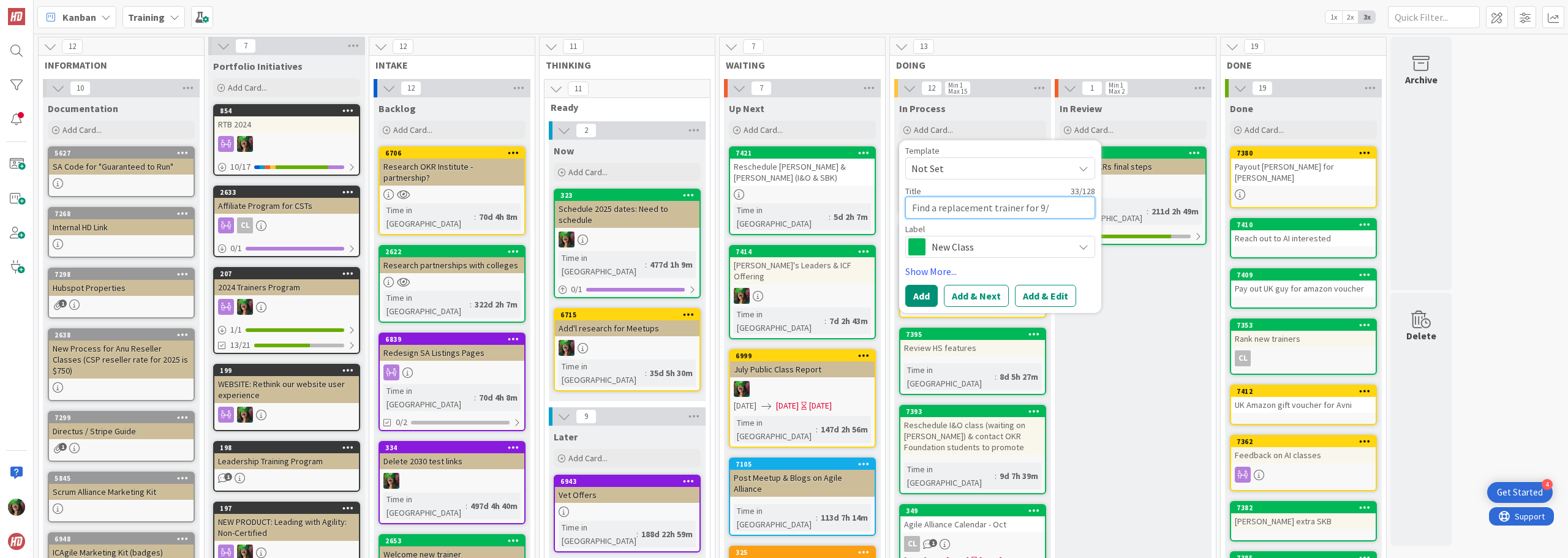
type textarea "Find a replacement trainer for 9/1"
type textarea "x"
type textarea "Find a replacement trainer for 9/17"
type textarea "x"
type textarea "Find a replacement trainer for 9/17"
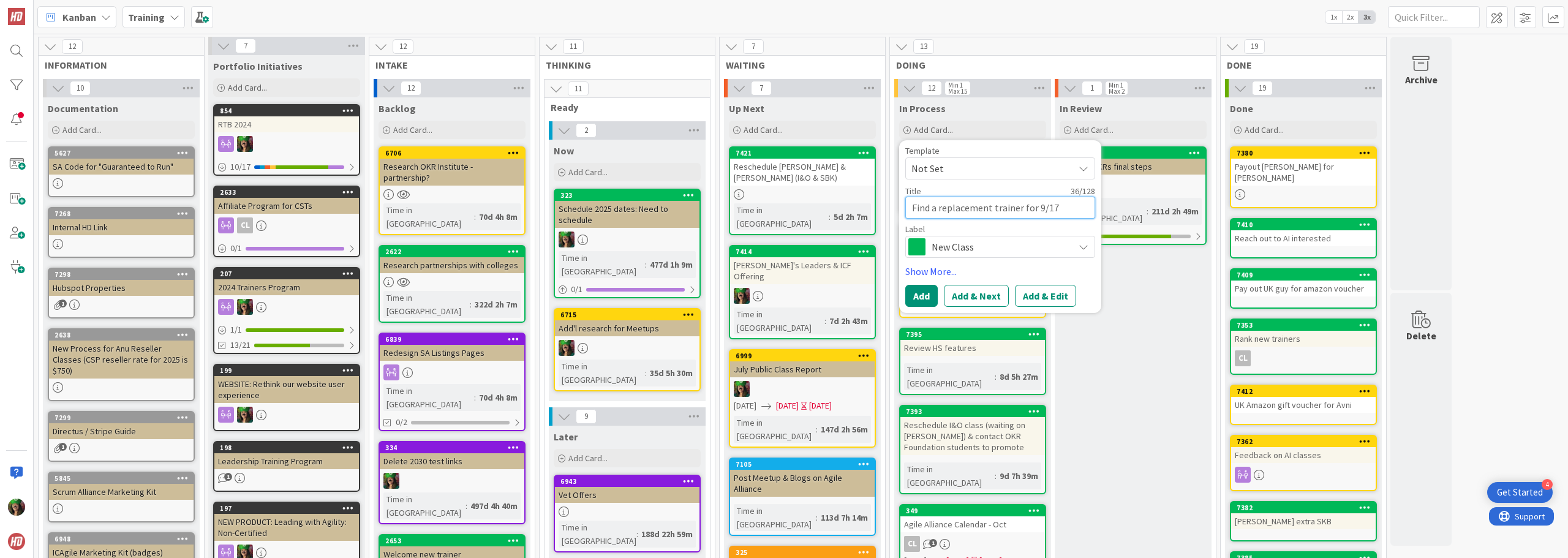
type textarea "x"
type textarea "Find a replacement trainer for 9/17 C"
type textarea "x"
type textarea "Find a replacement trainer for 9/17 CS"
type textarea "x"
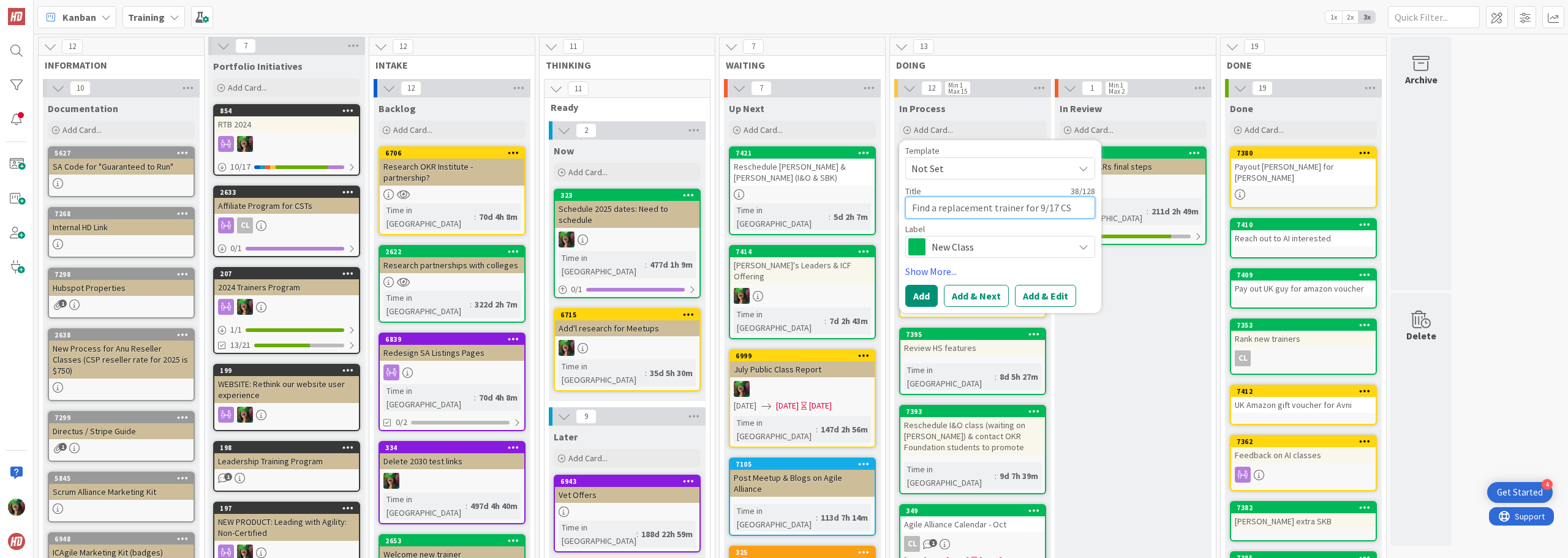
type textarea "Find a replacement trainer for 9/17 CSP"
type textarea "x"
type textarea "Find a replacement trainer for 9/17 CSPO"
type textarea "x"
type textarea "Find a replacement trainer for 9/17 CSPO"
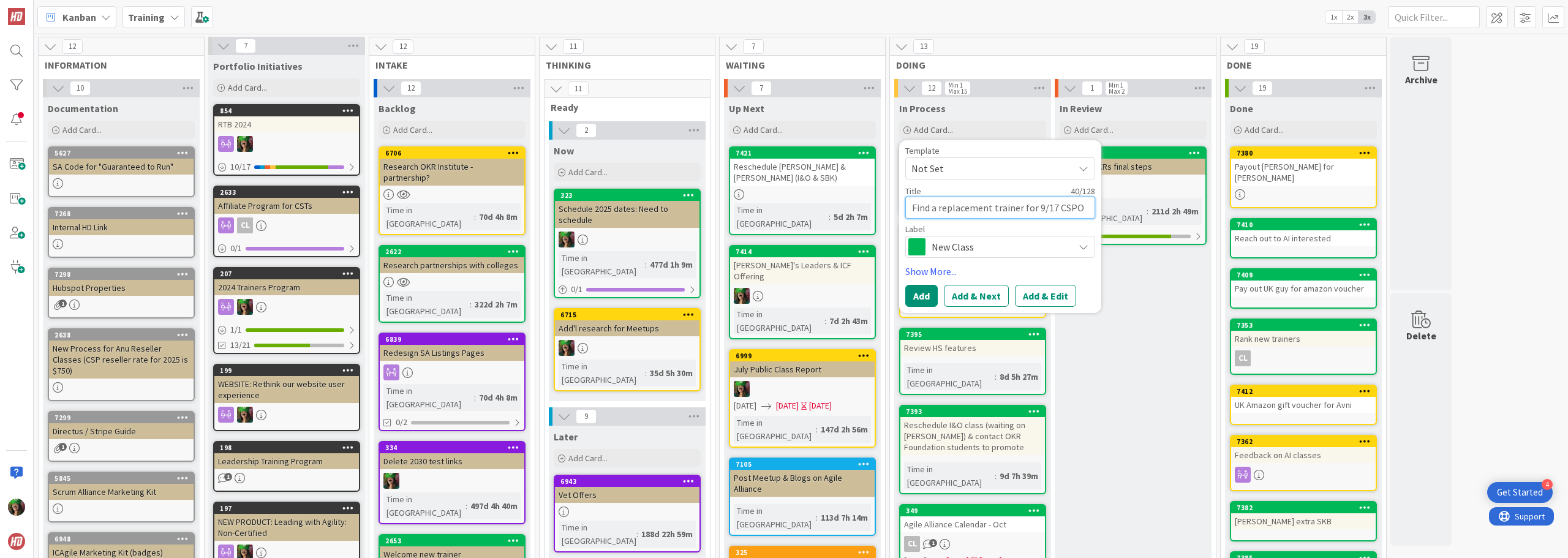
type textarea "x"
type textarea "Find a replacement trainer for 9/17 CSPO f"
type textarea "x"
type textarea "Find a replacement trainer for 9/17 CSPO fo"
type textarea "x"
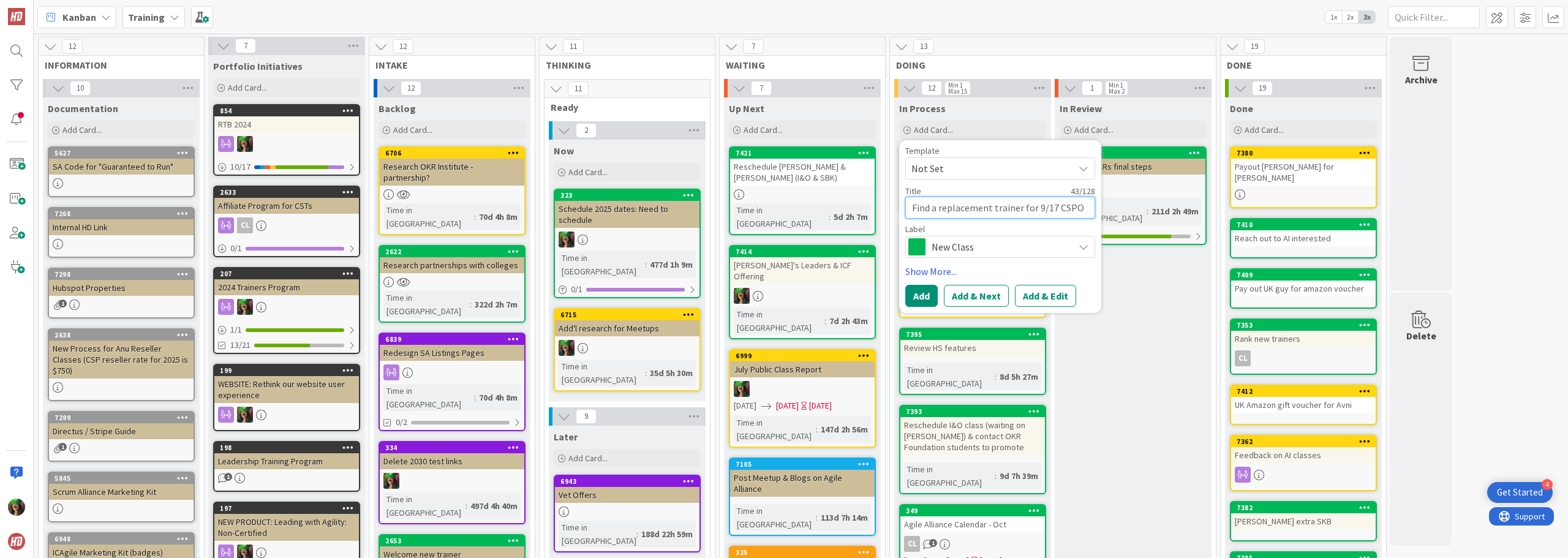
type textarea "Find a replacement trainer for 9/17 CSPO for"
type textarea "x"
type textarea "Find a replacement trainer for 9/17 CSPO for"
type textarea "x"
type textarea "Find a replacement trainer for 9/17 CSPO for J"
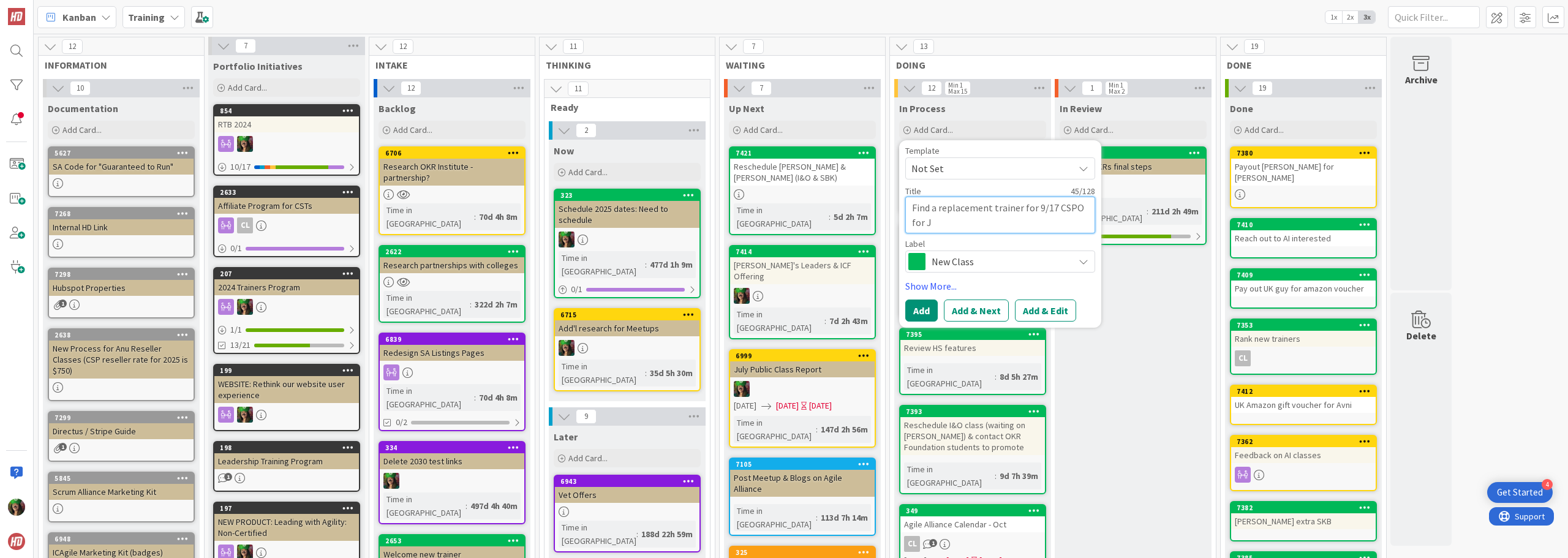
type textarea "x"
type textarea "Find a replacement trainer for 9/17 CSPO for Ju"
type textarea "x"
type textarea "Find a replacement trainer for 9/17 CSPO for [DATE]"
type textarea "x"
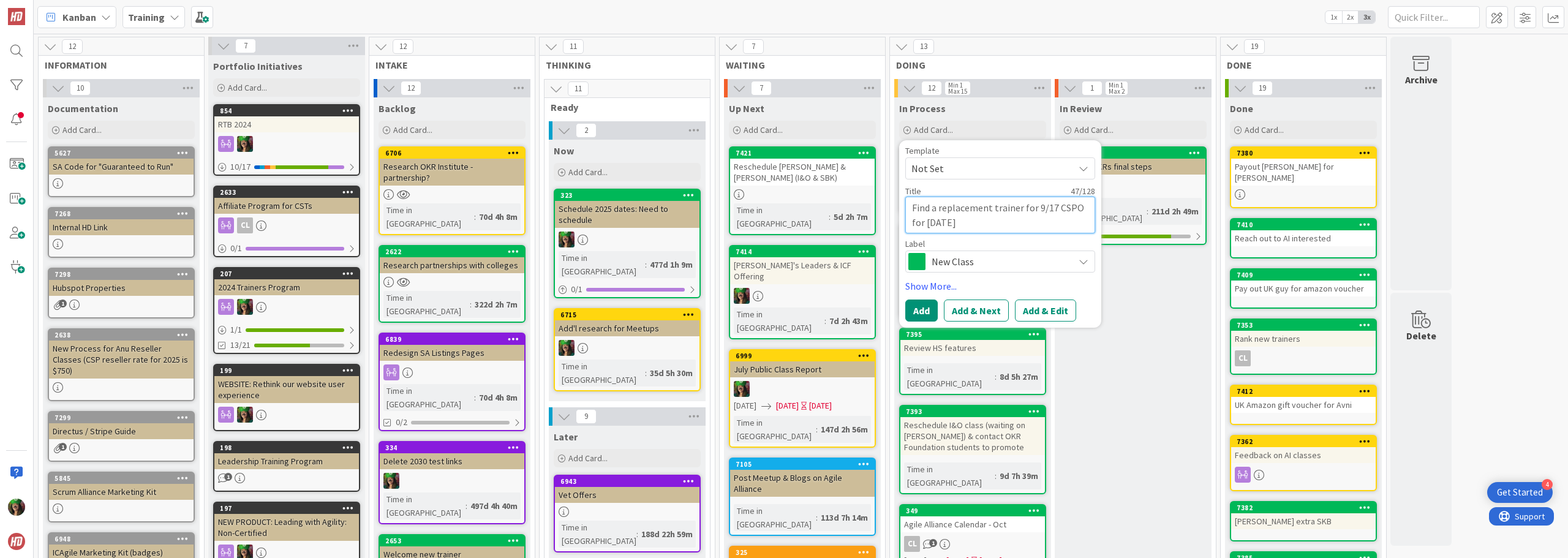
type textarea "Find a replacement trainer for 9/17 CSPO for Juli"
type textarea "x"
type textarea "Find a replacement trainer for 9/17 CSPO for [PERSON_NAME]"
